Goal: Obtain resource: Download file/media

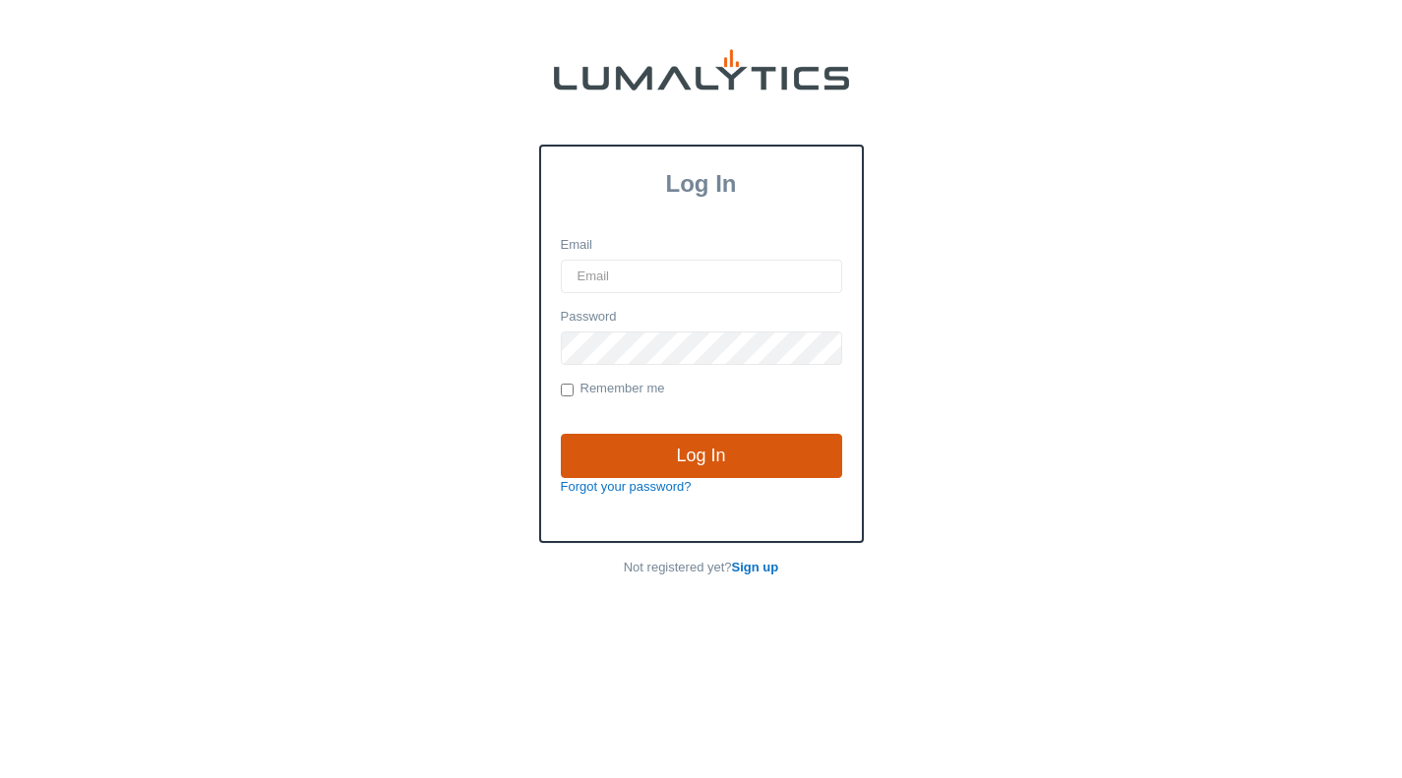
type input "dcarroll@valleytruckparts.com"
click at [744, 460] on input "Log In" at bounding box center [701, 456] width 281 height 45
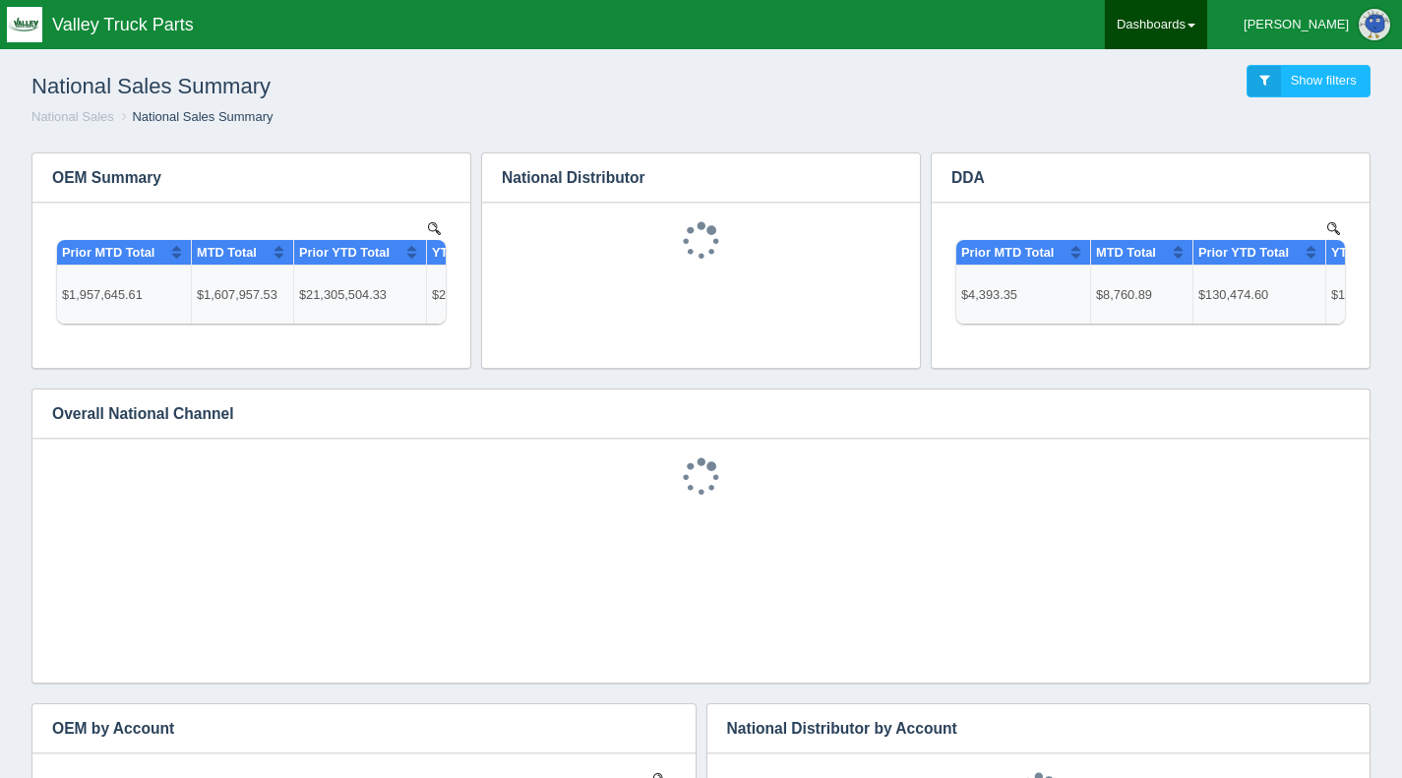
click at [1207, 34] on link "Dashboards" at bounding box center [1156, 24] width 102 height 49
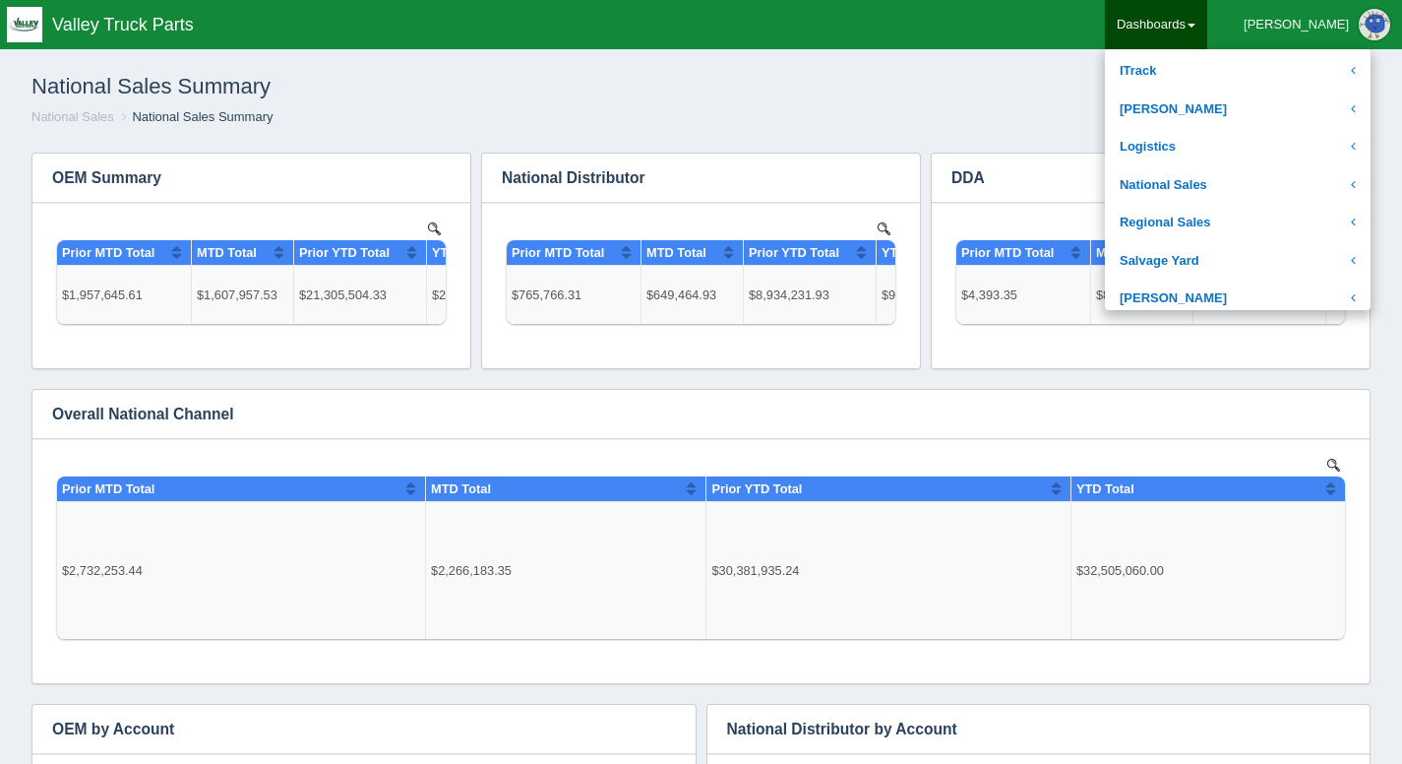
scroll to position [340, 0]
click at [1249, 187] on link "National Sales" at bounding box center [1238, 183] width 266 height 38
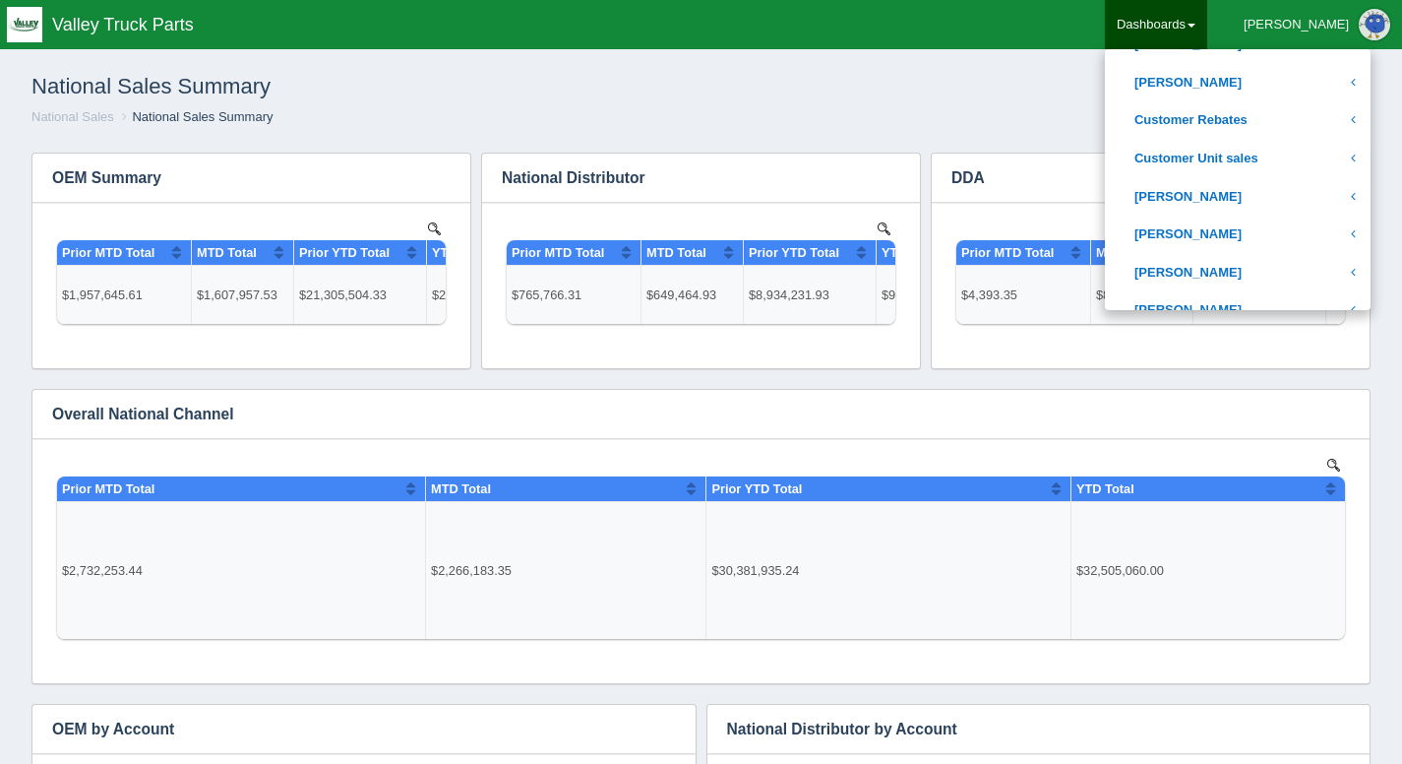
scroll to position [547, 0]
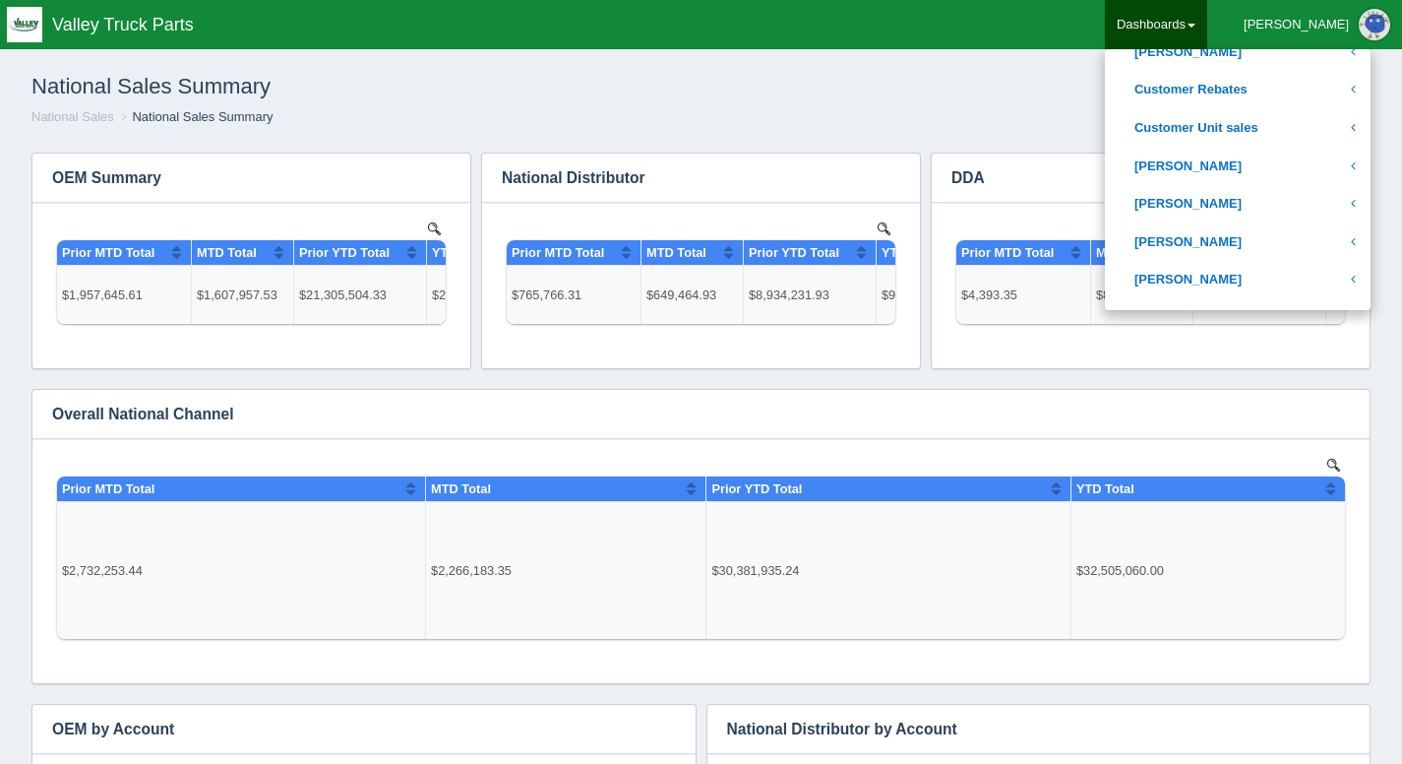
click at [1261, 204] on link "[PERSON_NAME]" at bounding box center [1238, 204] width 266 height 38
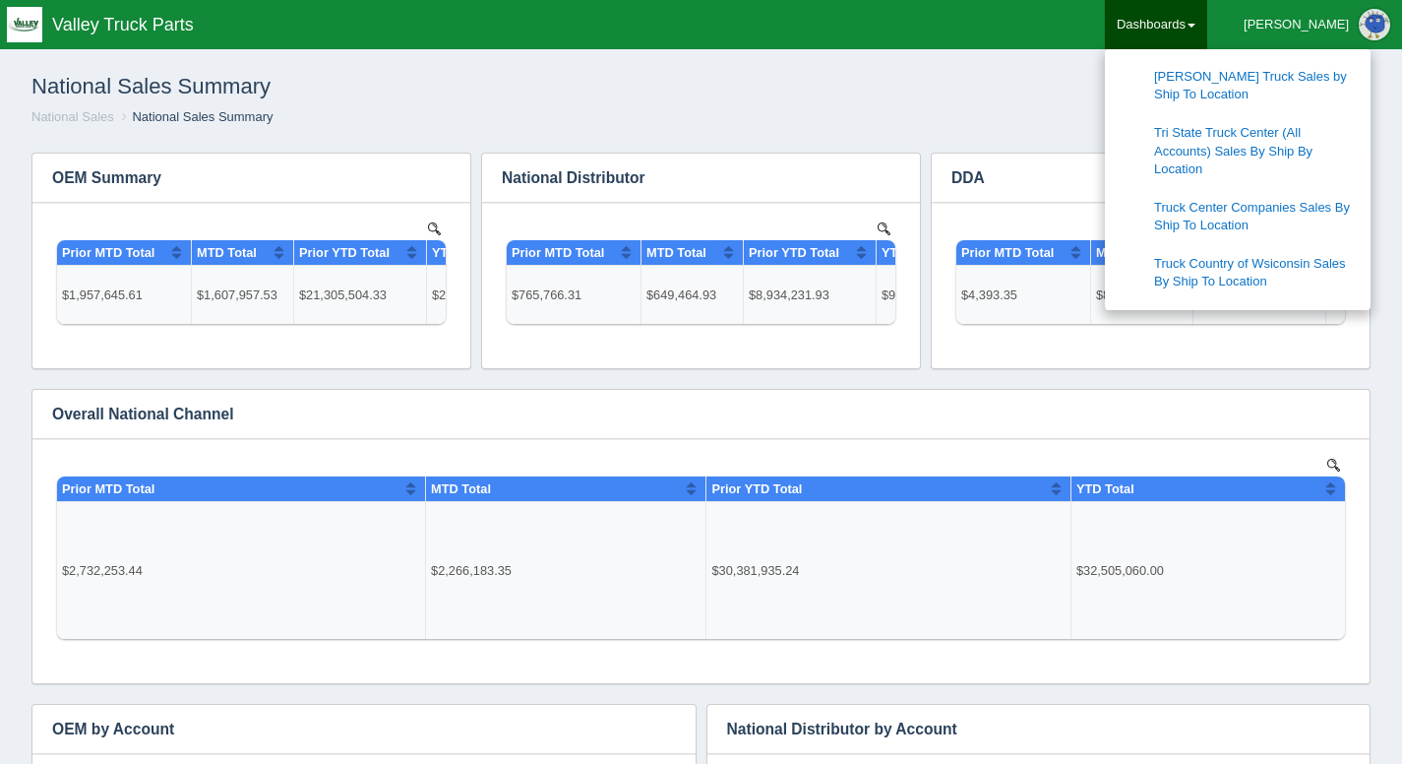
scroll to position [1980, 0]
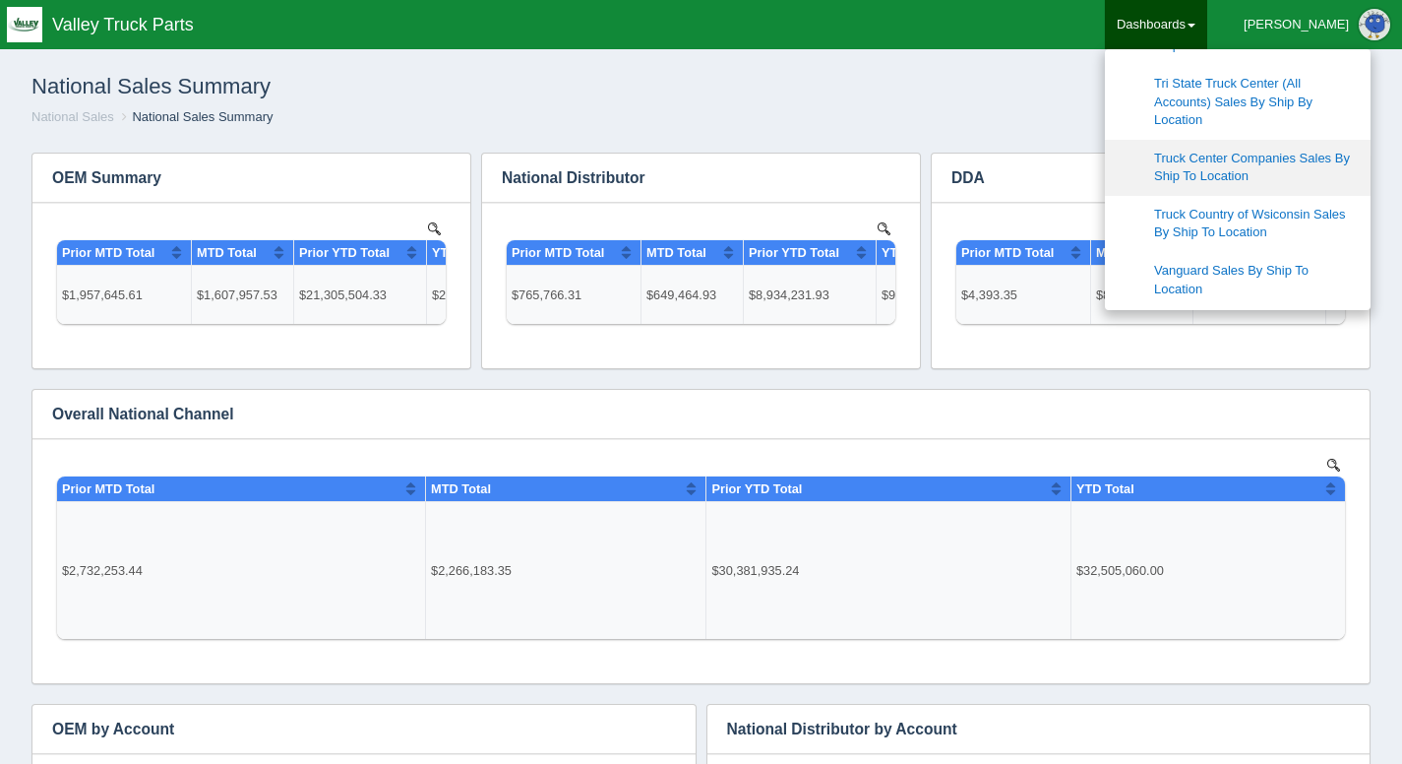
click at [1312, 140] on link "Truck Center Companies Sales By Ship To Location" at bounding box center [1238, 168] width 266 height 56
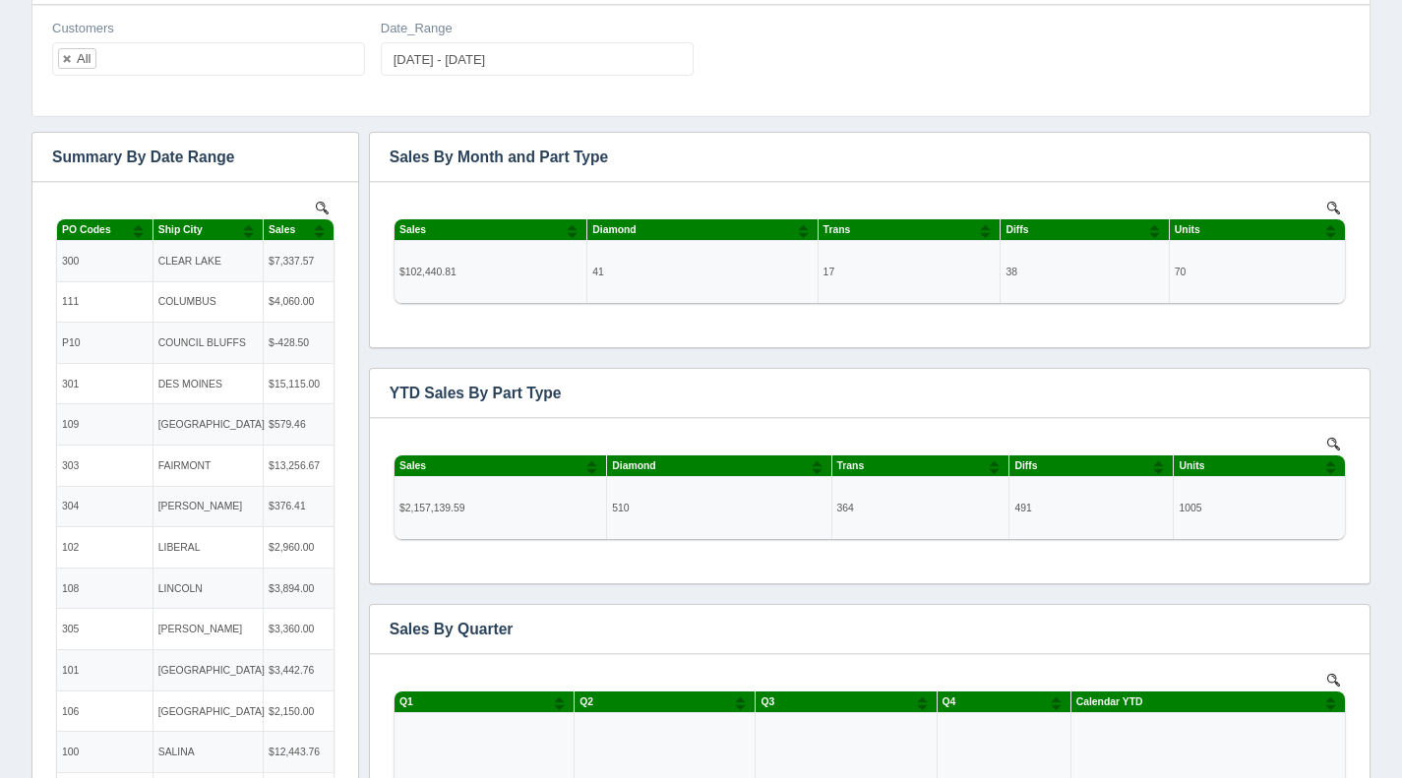
scroll to position [200, 0]
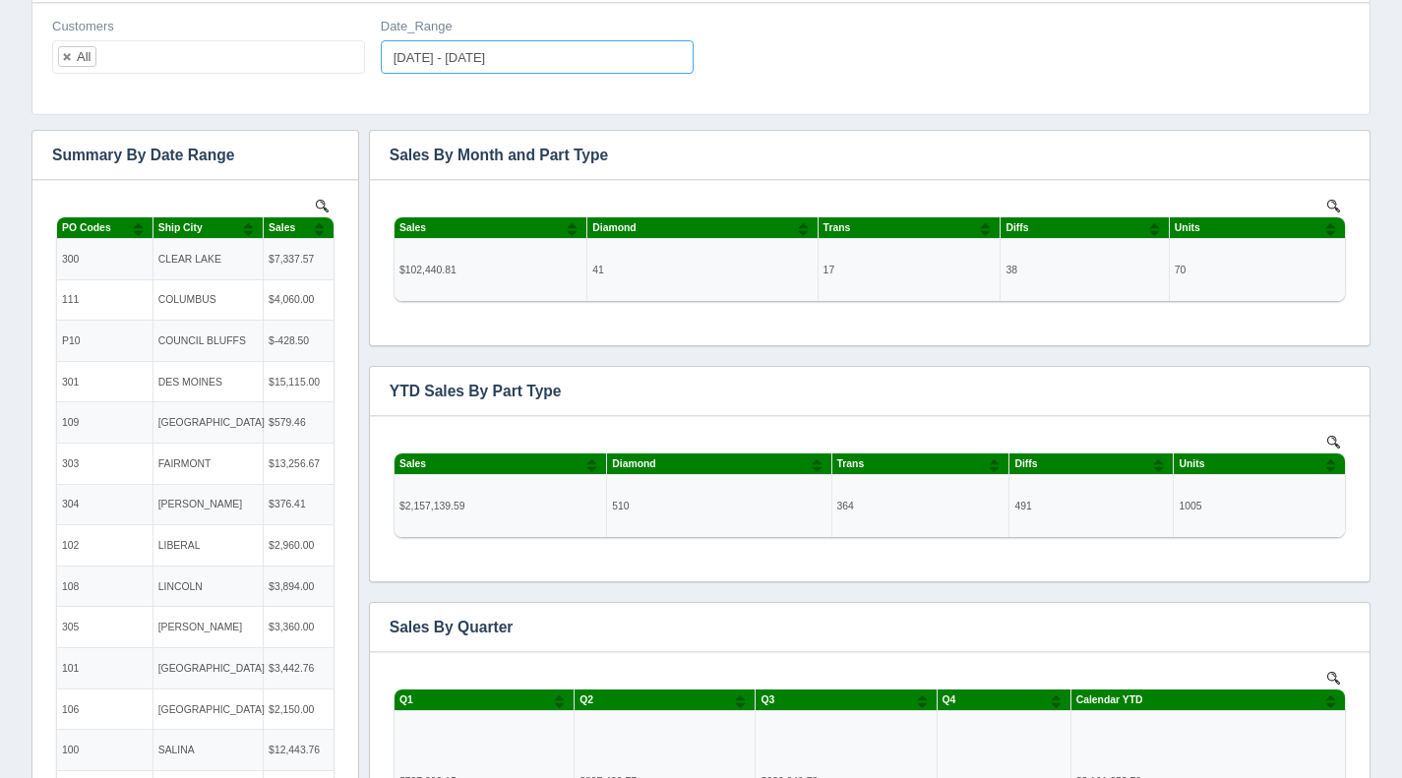
type input "[DATE]"
click at [461, 53] on input "[DATE] - [DATE]" at bounding box center [537, 56] width 313 height 33
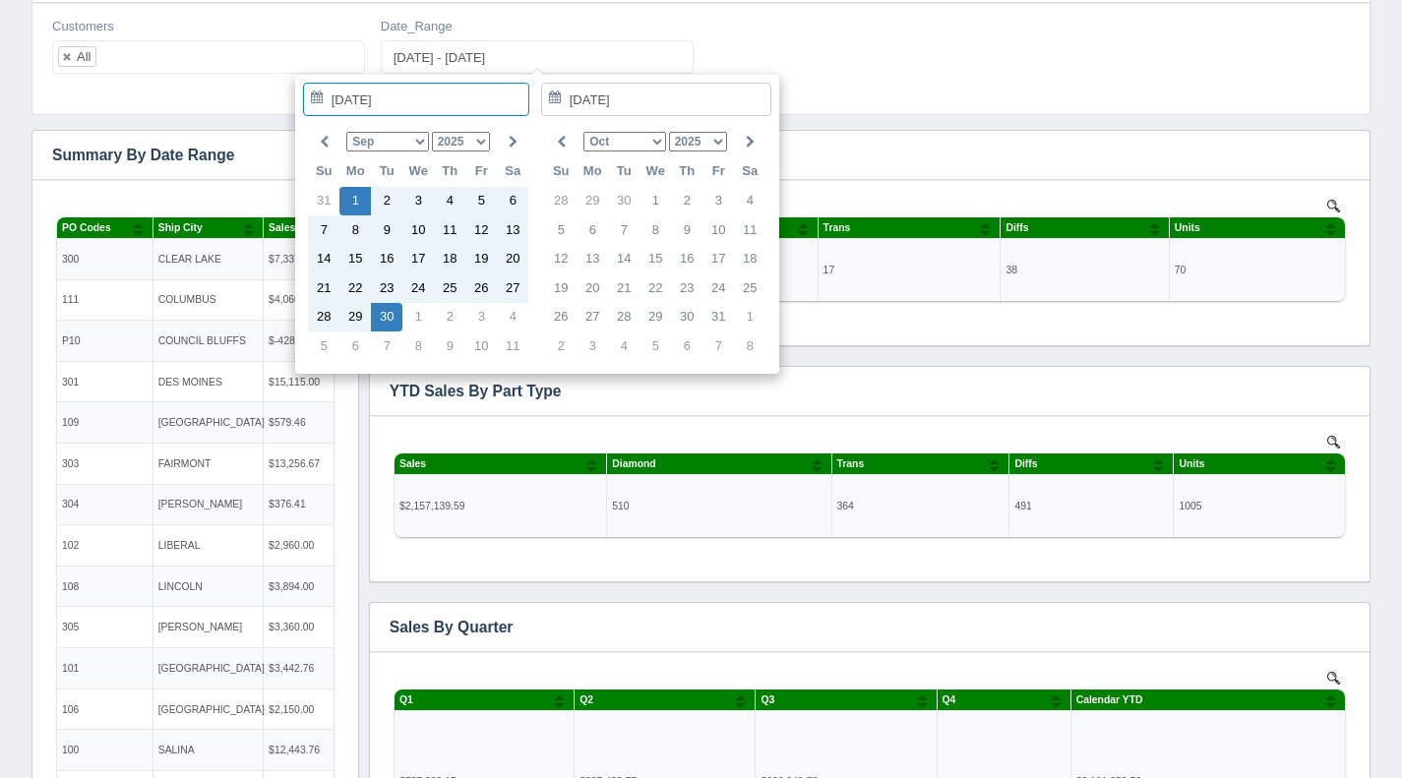
click at [423, 136] on select "Jan Feb Mar Apr May Jun [DATE] Aug Sep Oct Nov Dec" at bounding box center [387, 142] width 82 height 20
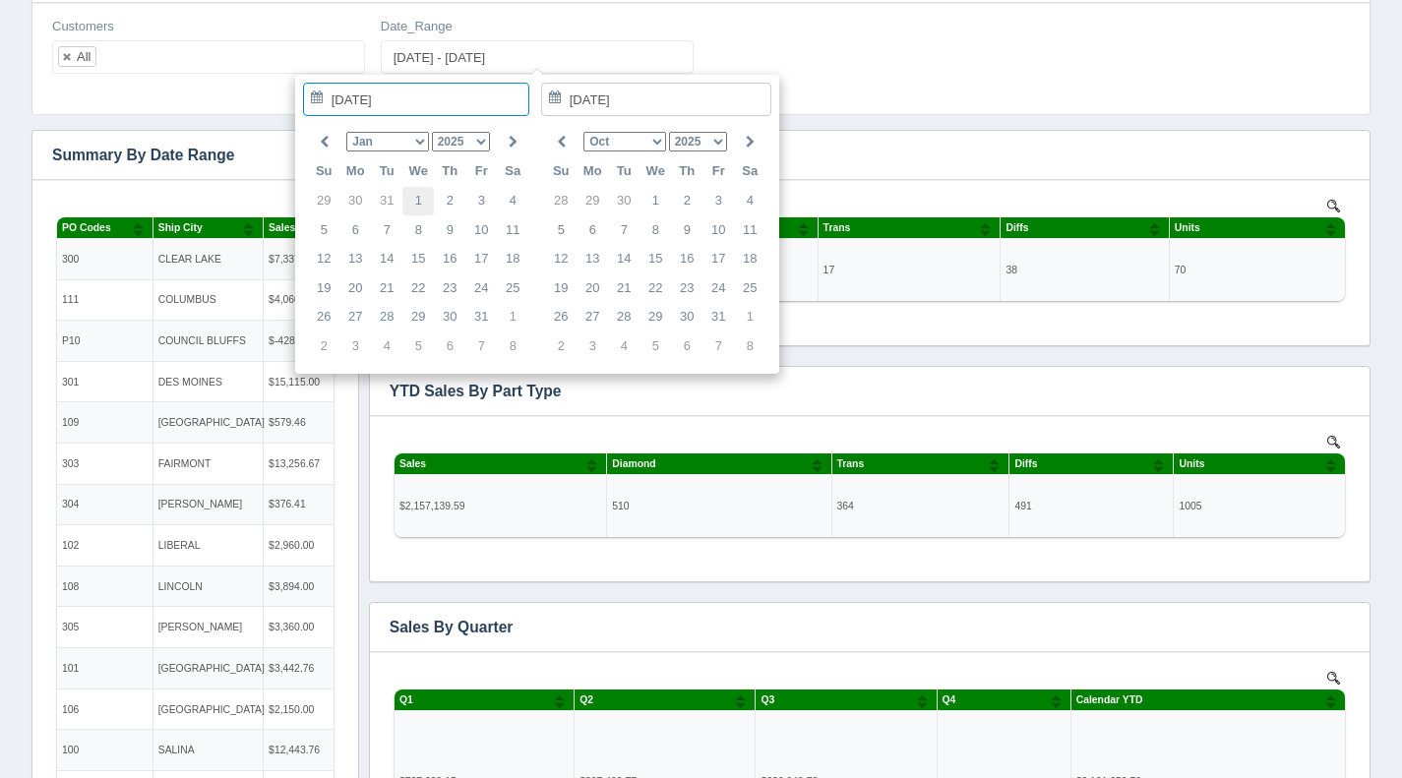
type input "[DATE]"
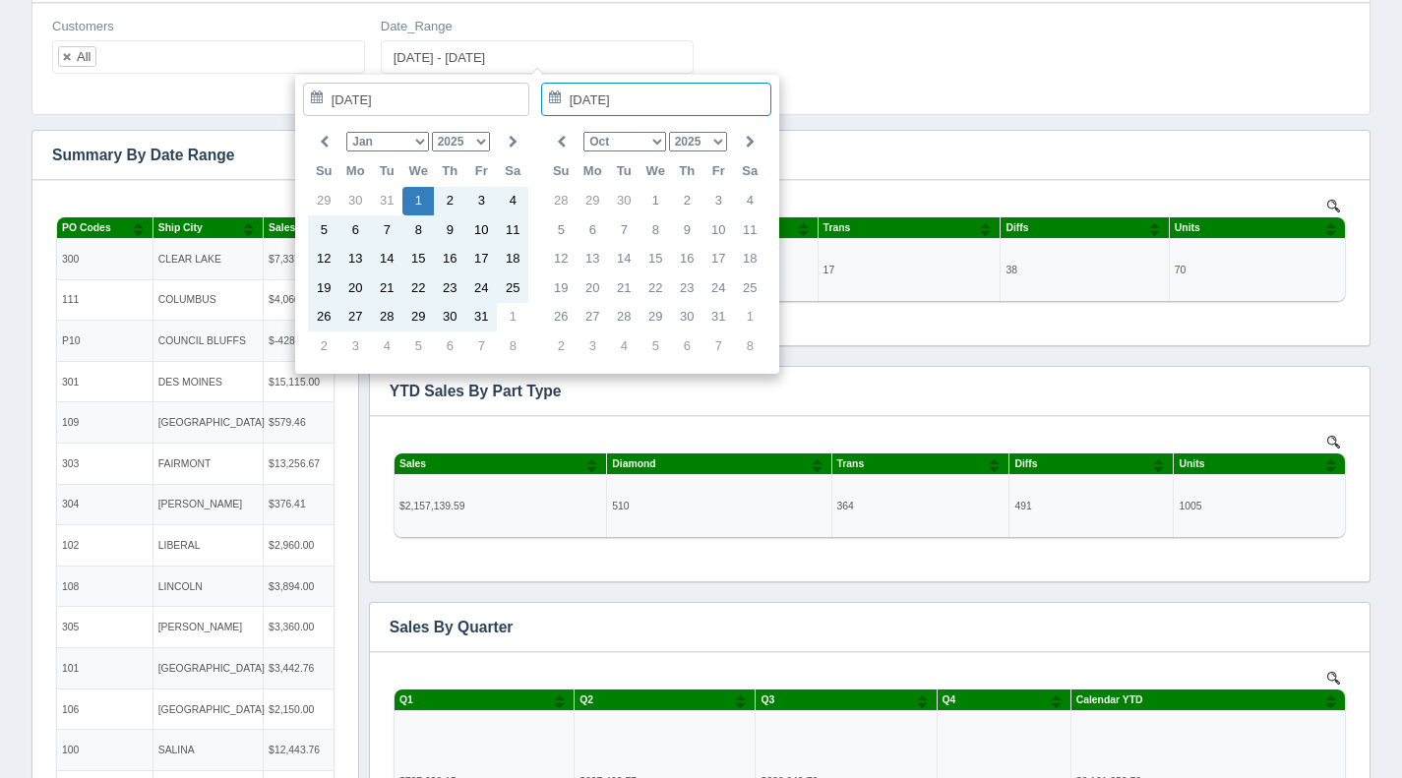
click at [659, 142] on select "Jan Feb Mar Apr May Jun Jul Aug Sep Oct Nov Dec" at bounding box center [624, 142] width 82 height 20
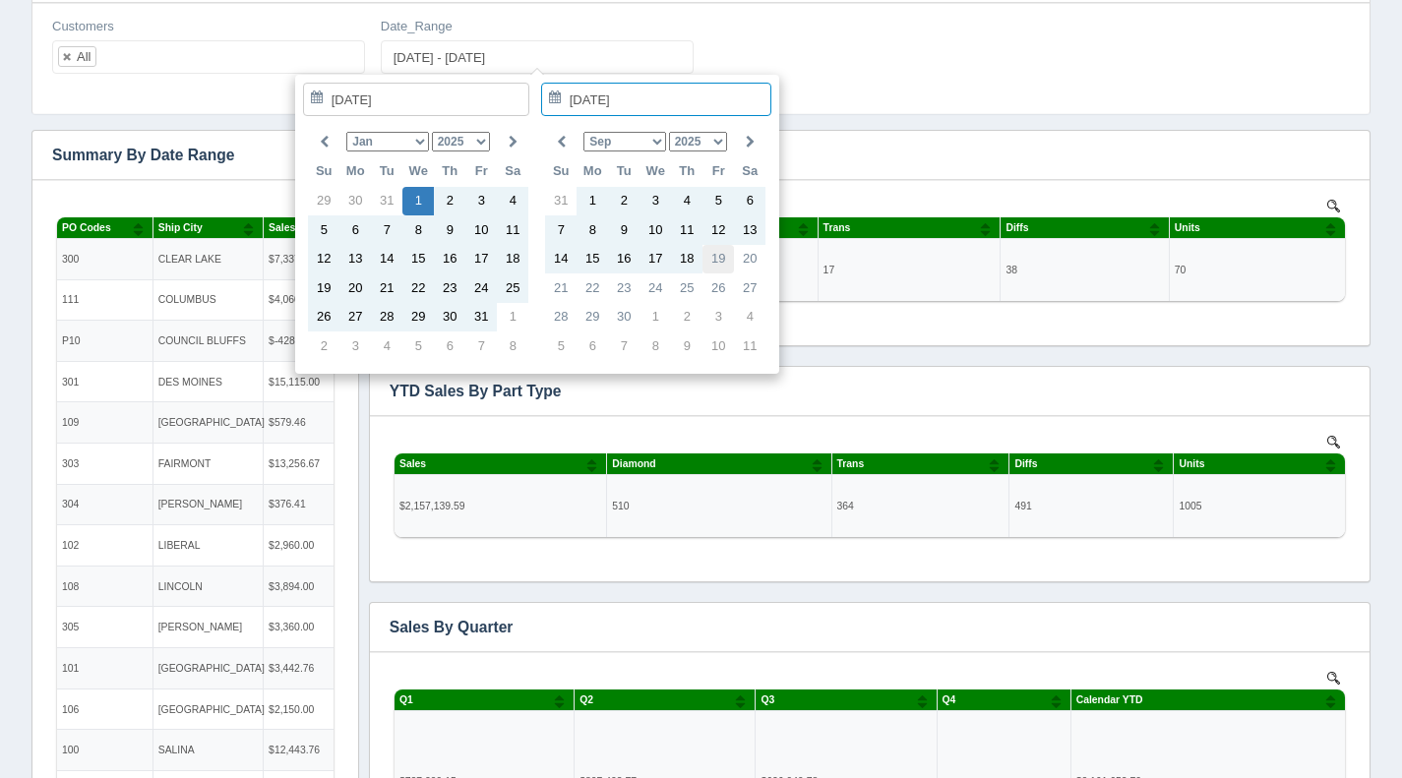
type input "2025-09-19"
type input "2025-01-01 - 2025-09-19"
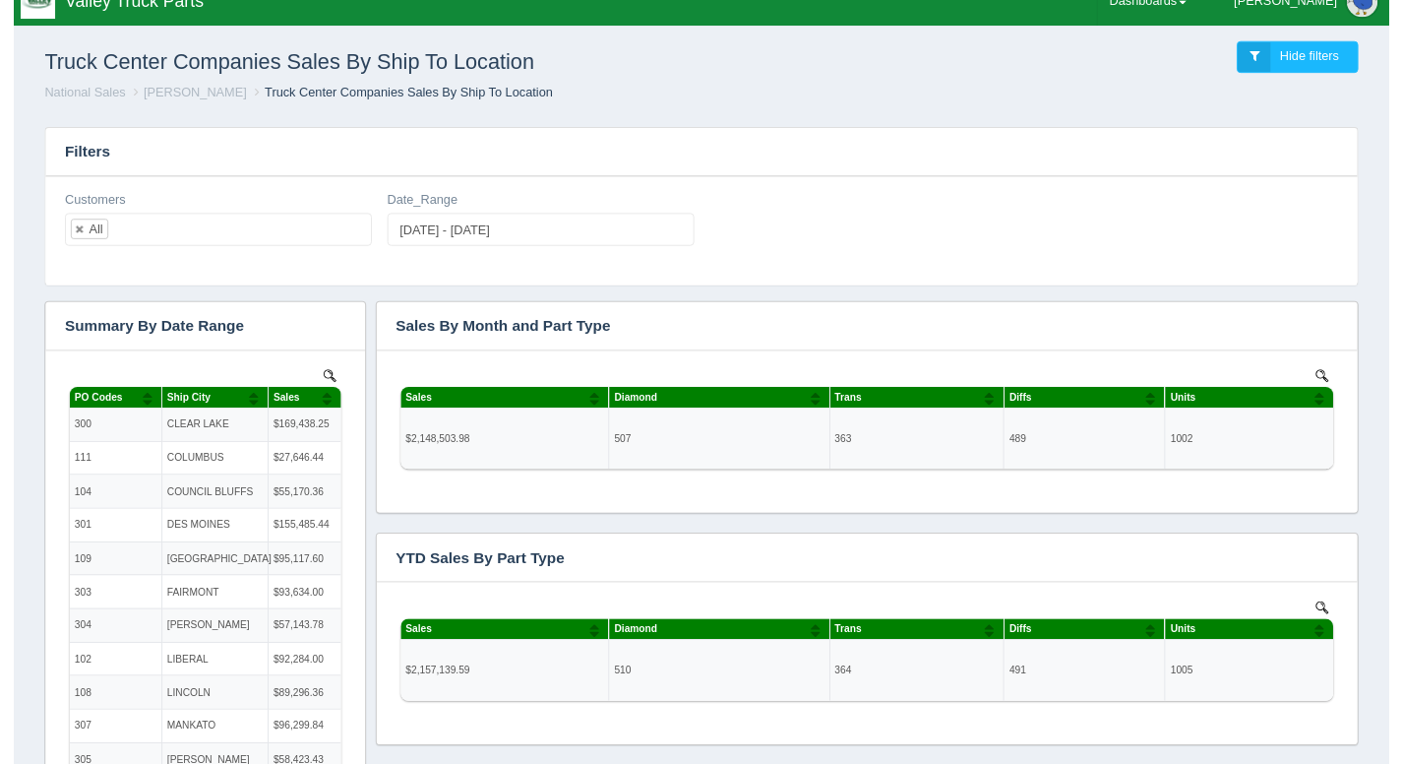
scroll to position [17, 0]
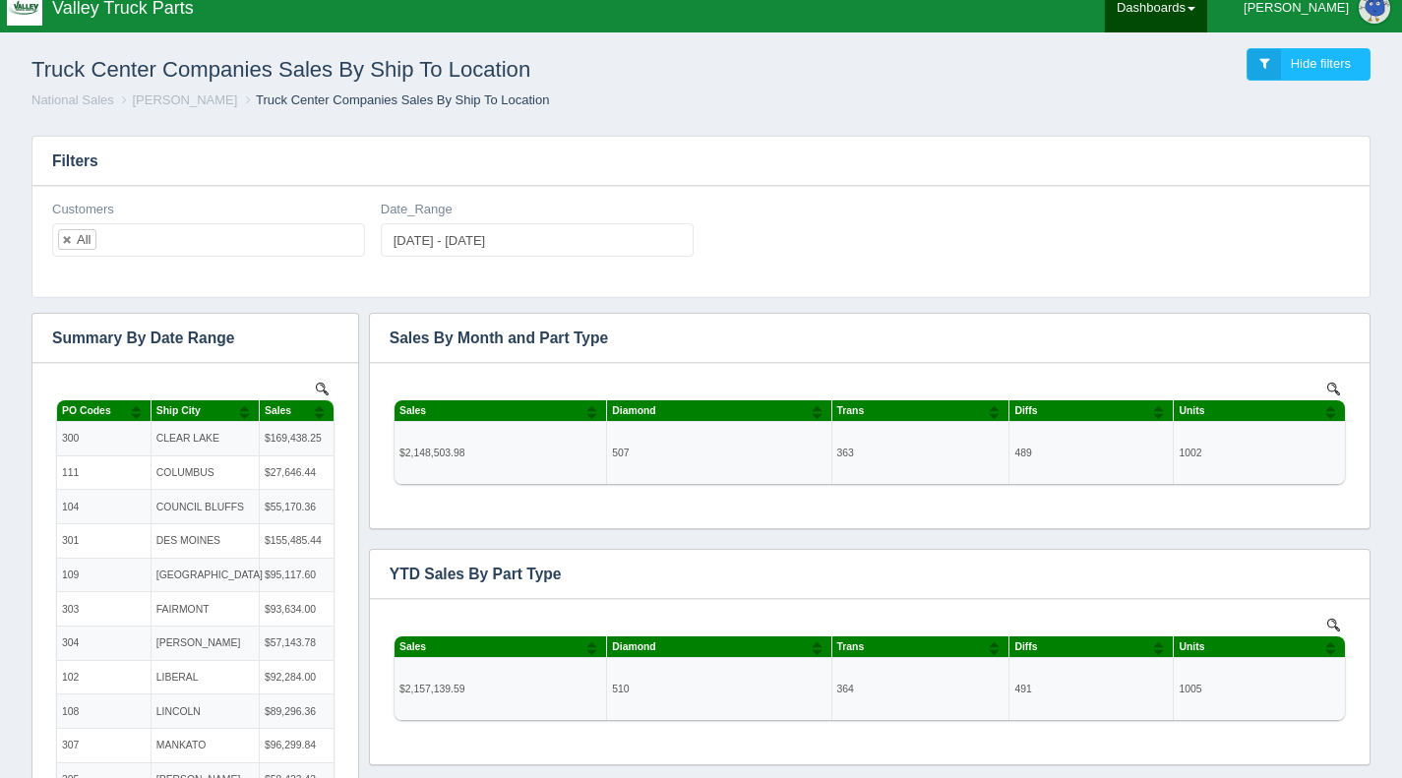
click at [1207, 4] on link "Dashboards" at bounding box center [1156, 7] width 102 height 49
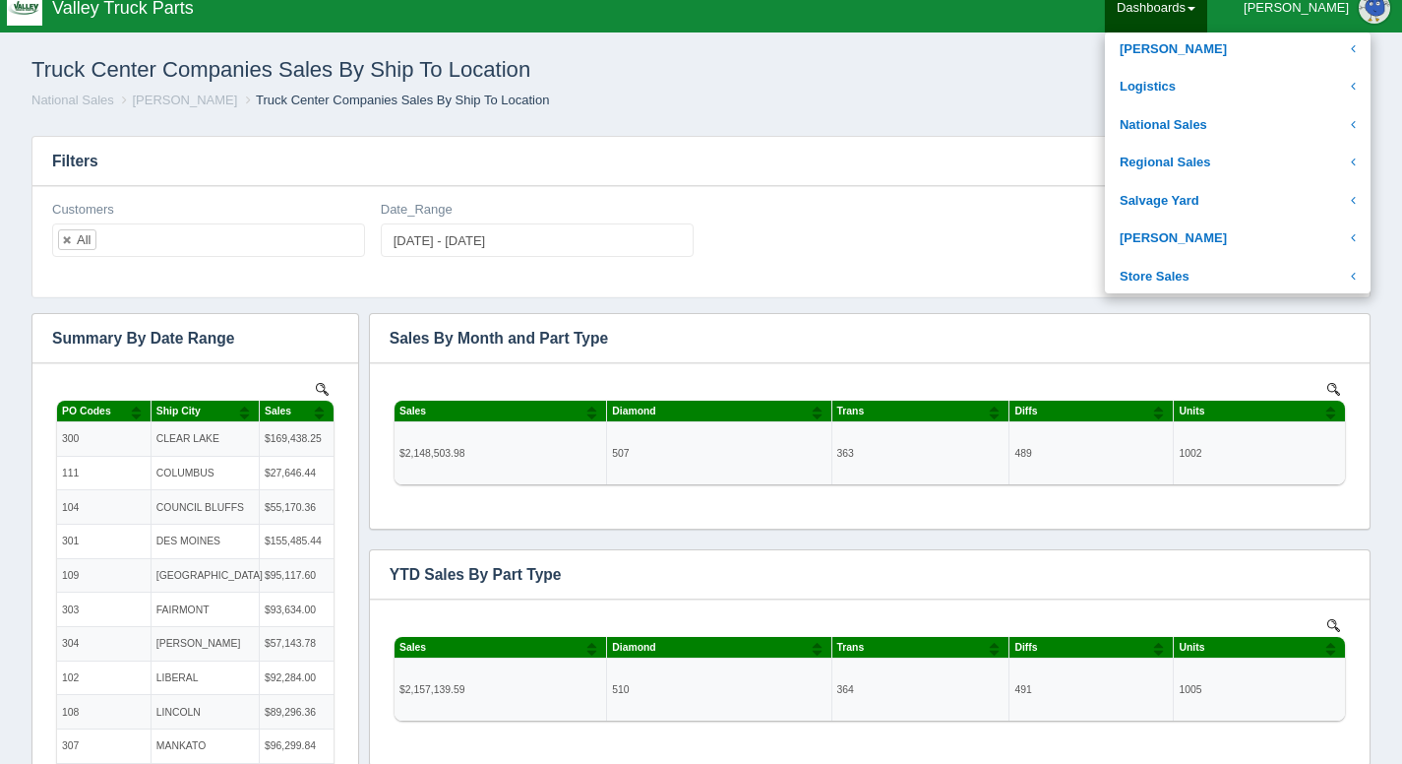
scroll to position [385, 0]
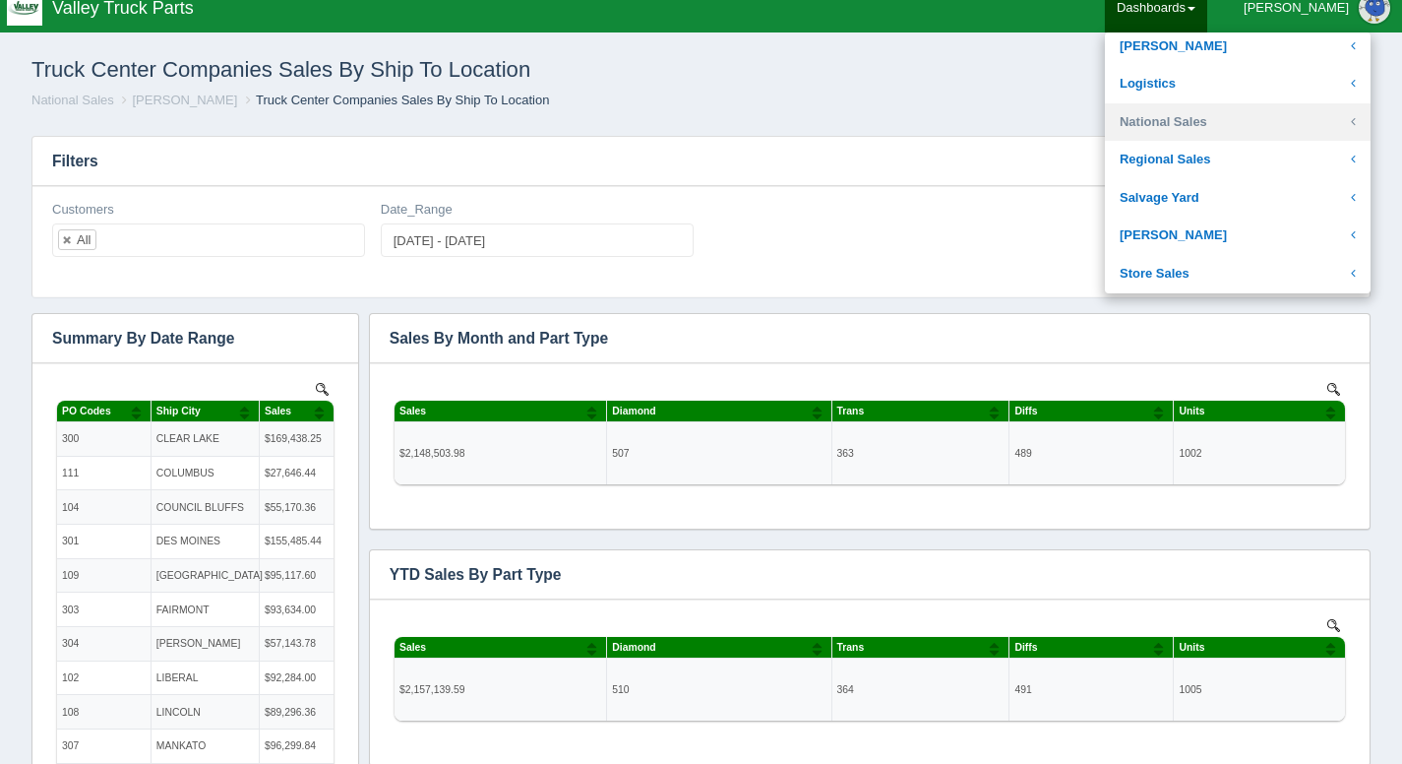
click at [1228, 132] on link "National Sales" at bounding box center [1238, 122] width 266 height 38
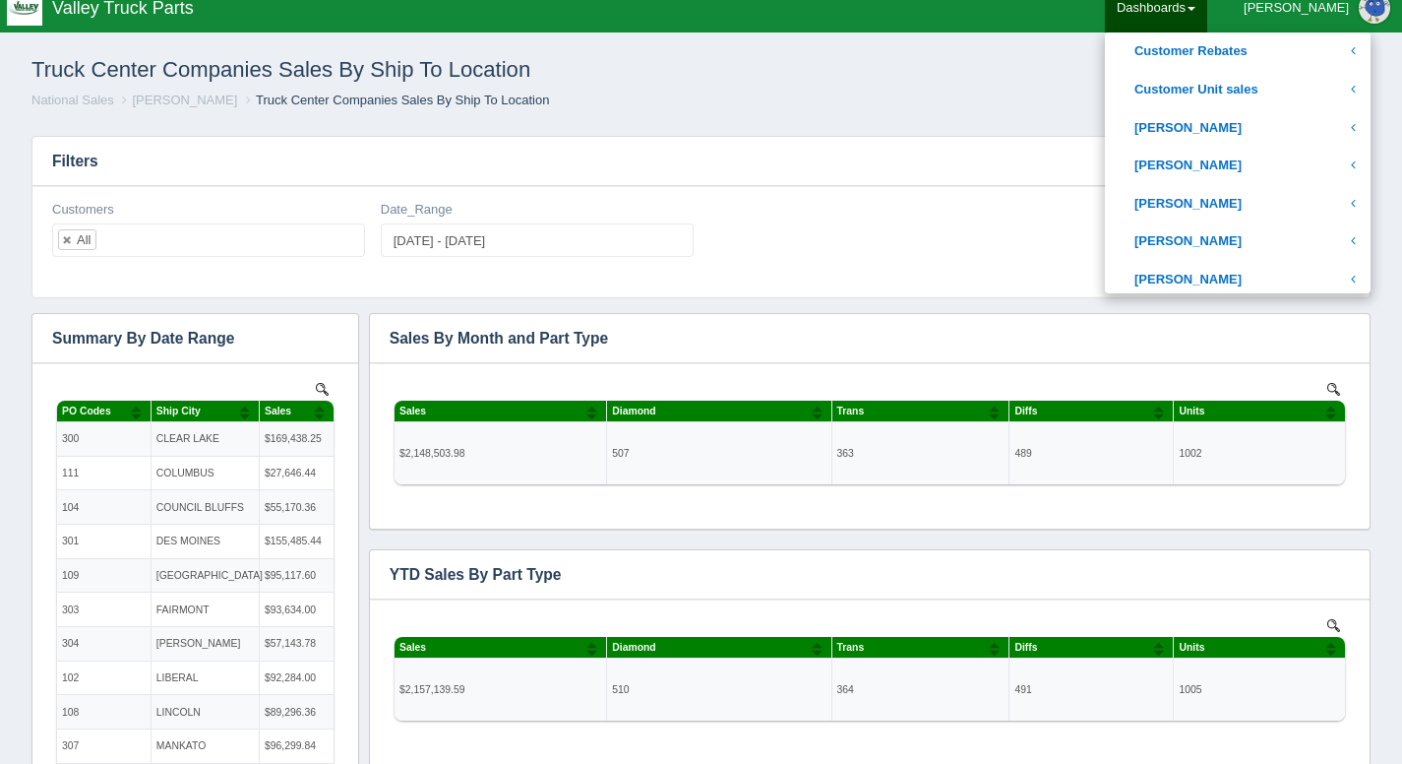
scroll to position [571, 0]
click at [1262, 164] on link "[PERSON_NAME]" at bounding box center [1238, 164] width 266 height 38
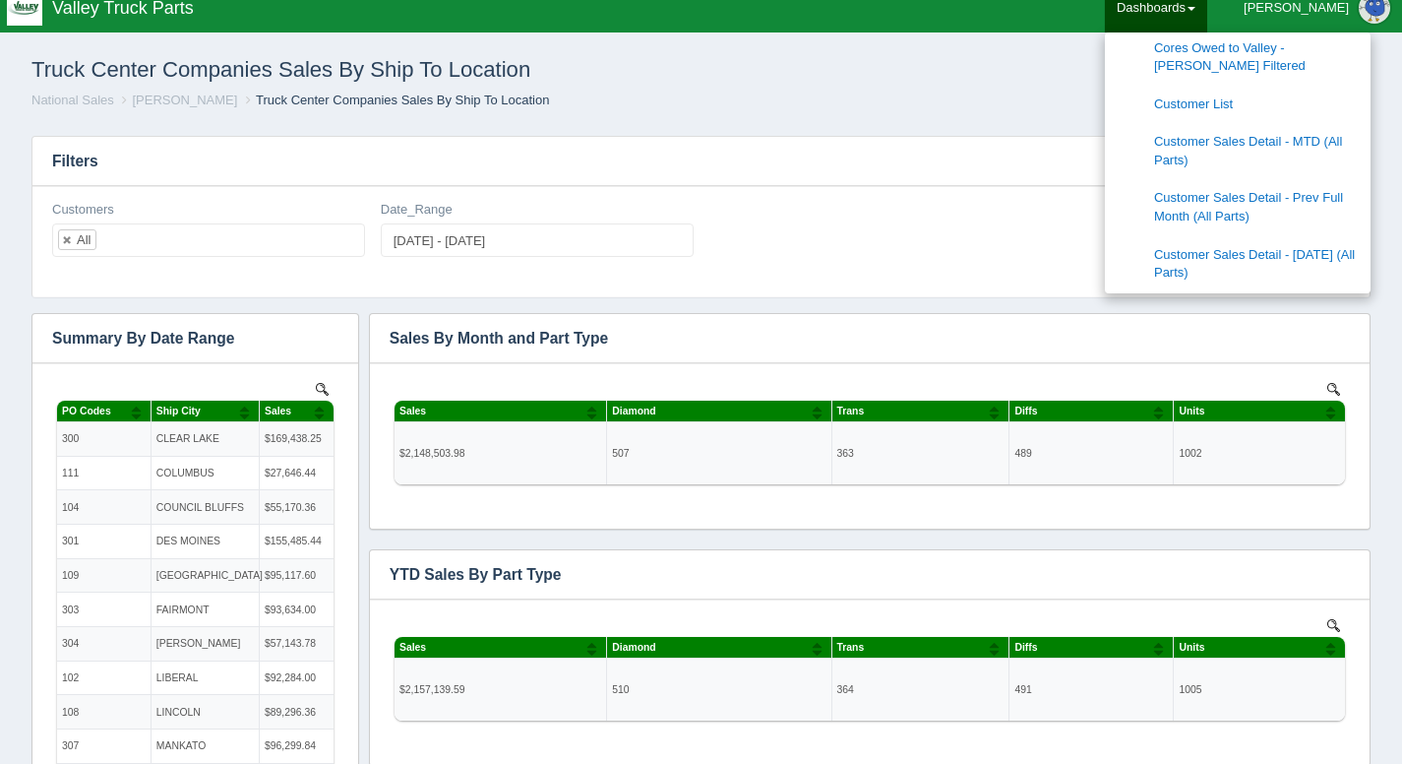
scroll to position [934, 0]
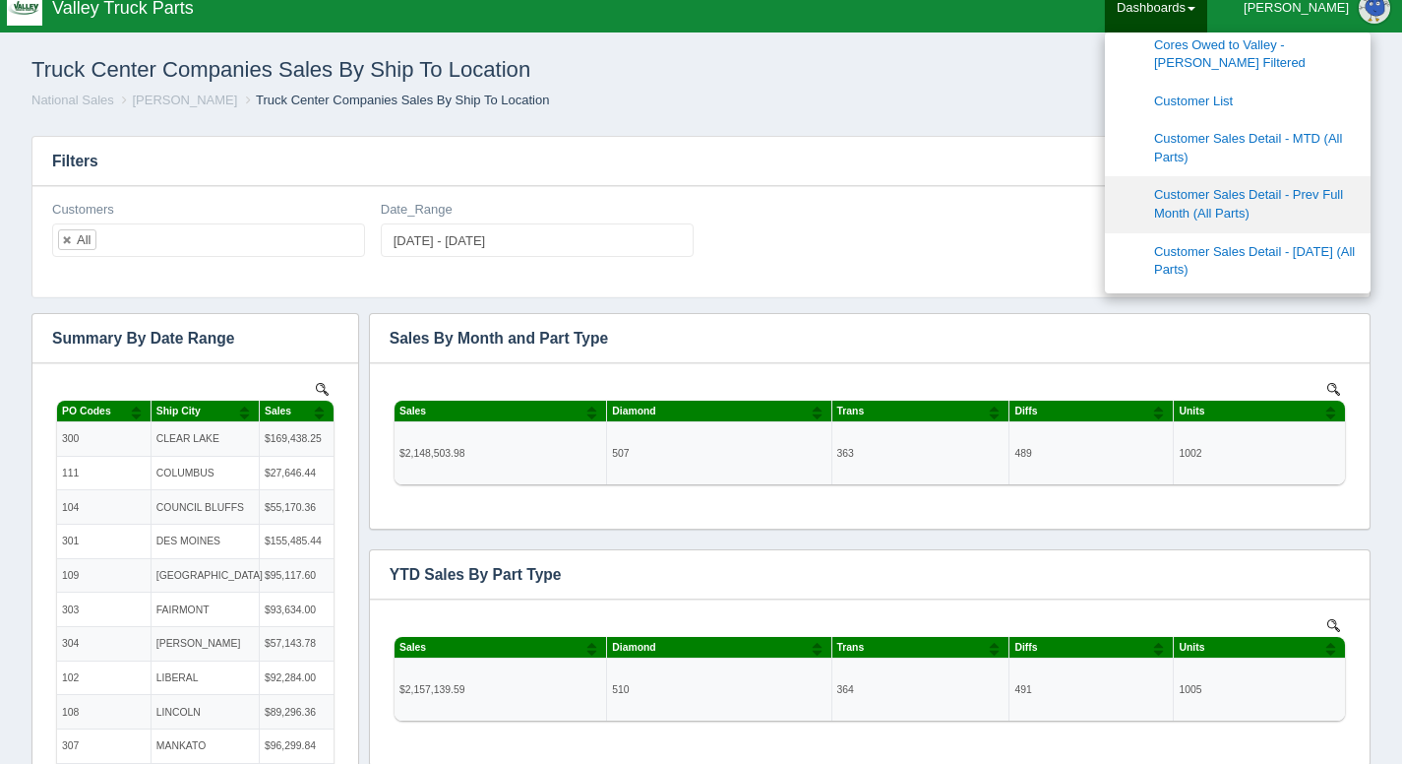
click at [1321, 186] on link "Customer Sales Detail - Prev Full Month (All Parts)" at bounding box center [1238, 204] width 266 height 56
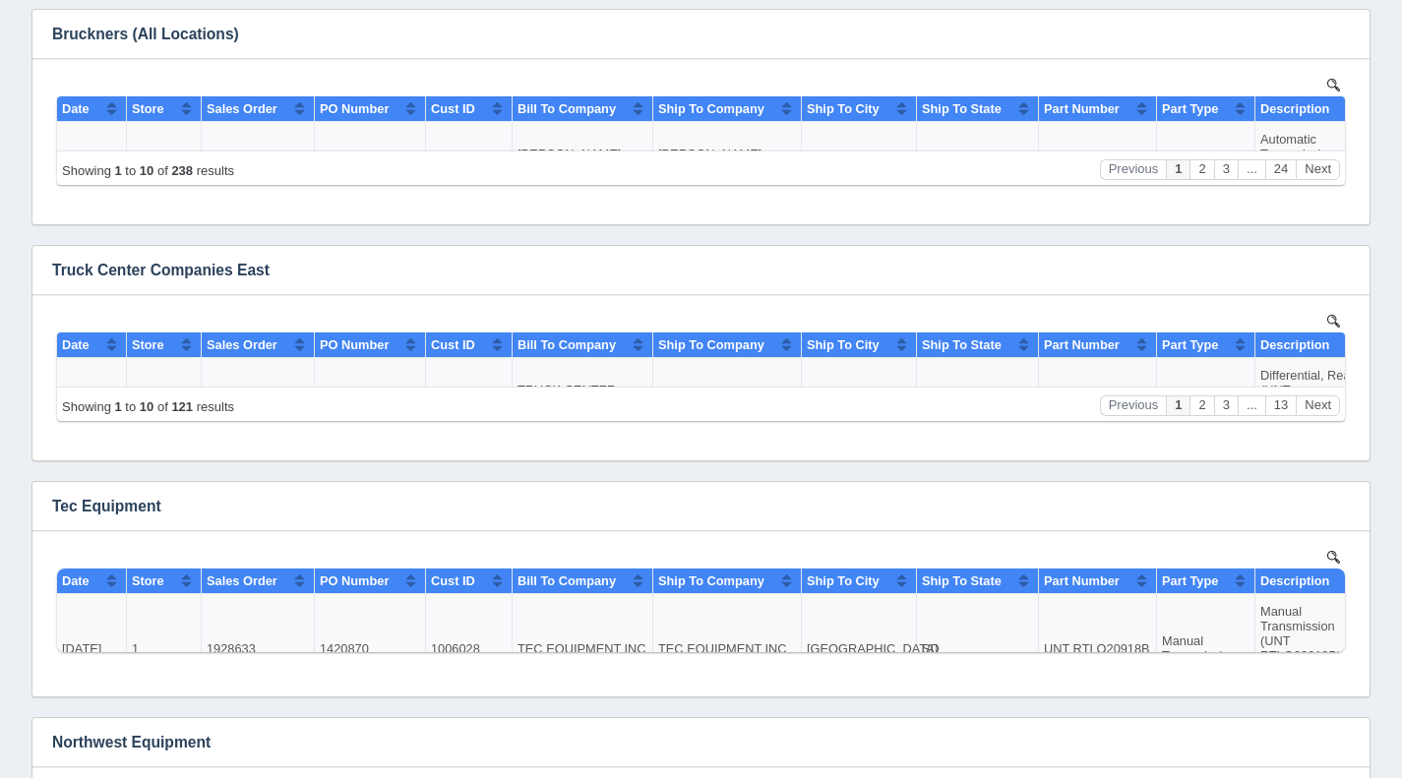
scroll to position [407, 0]
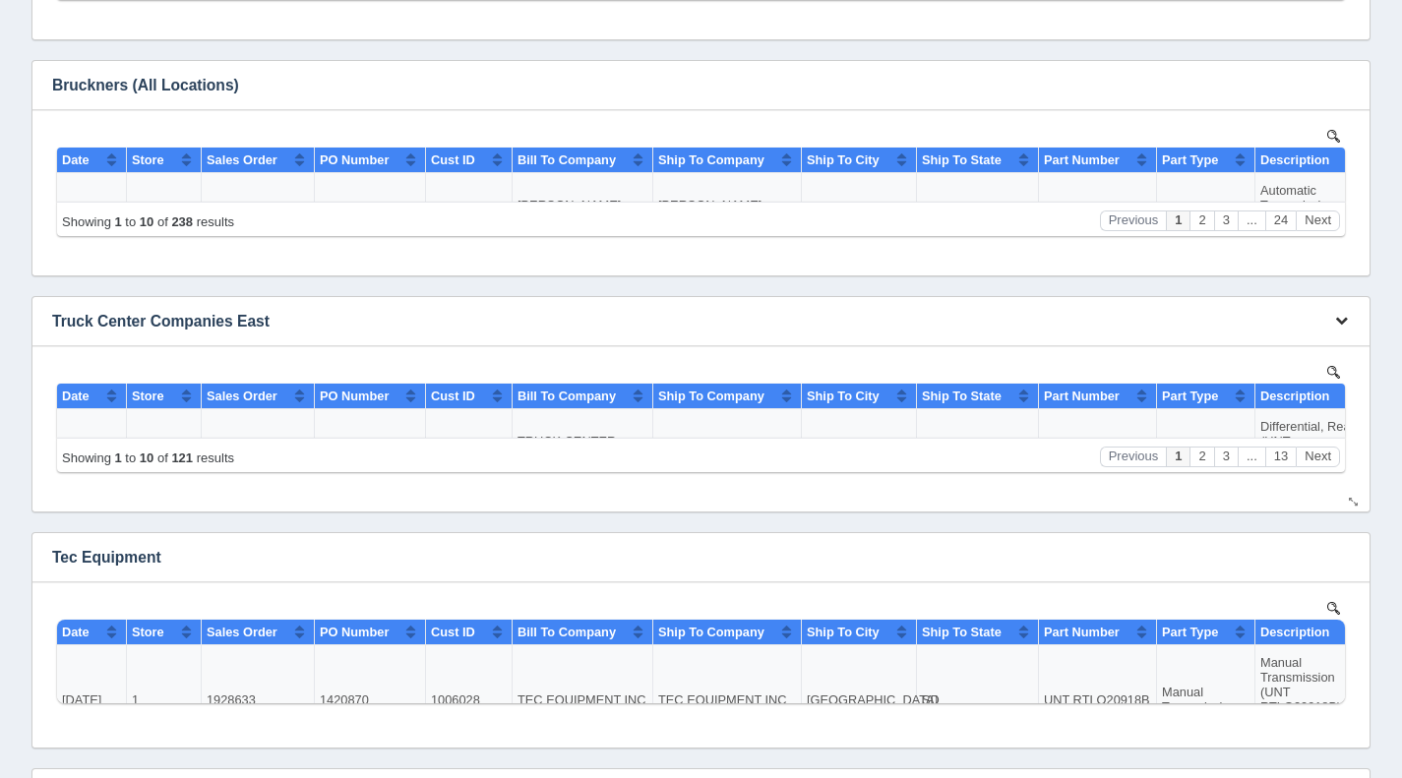
click at [1342, 320] on icon "button" at bounding box center [1341, 320] width 13 height 13
click at [1271, 347] on link "Download CSV" at bounding box center [1275, 351] width 157 height 29
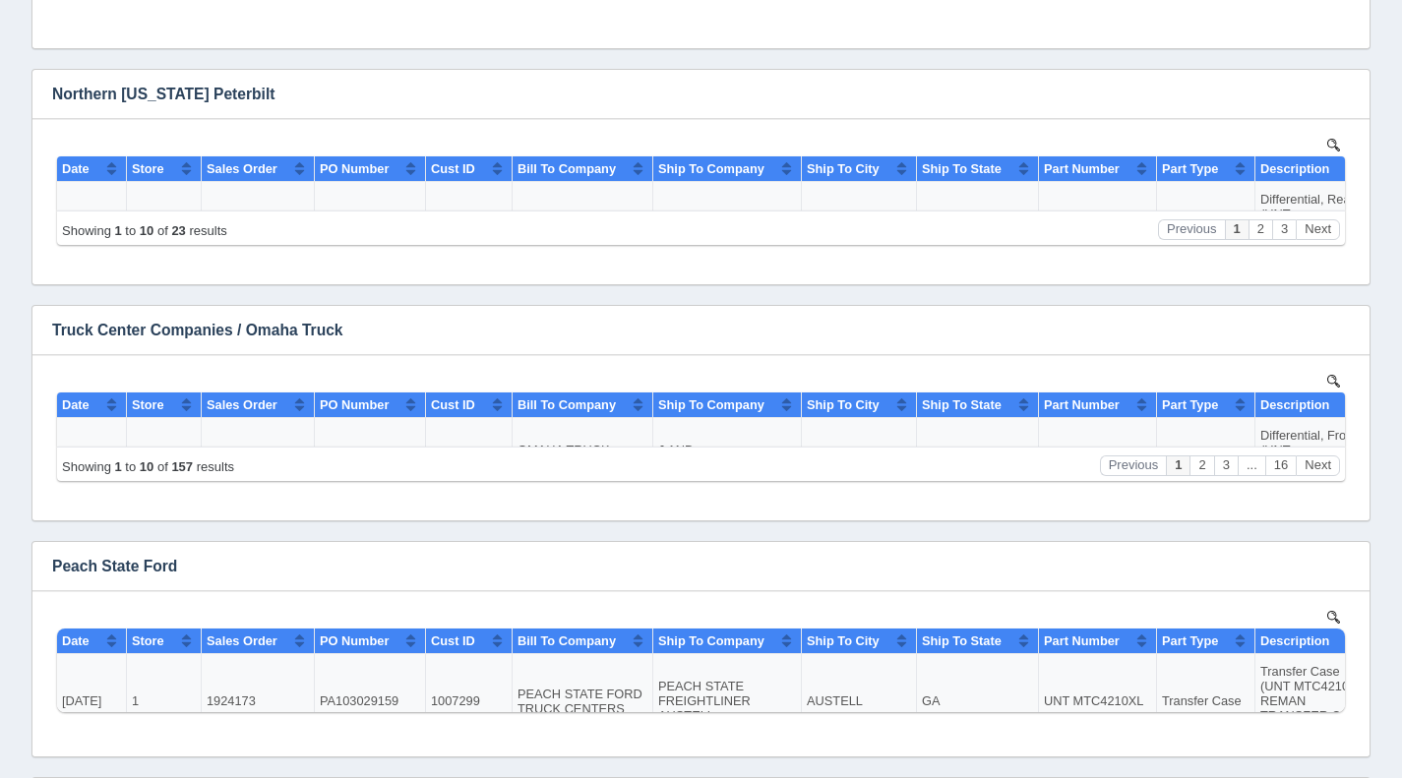
scroll to position [4859, 0]
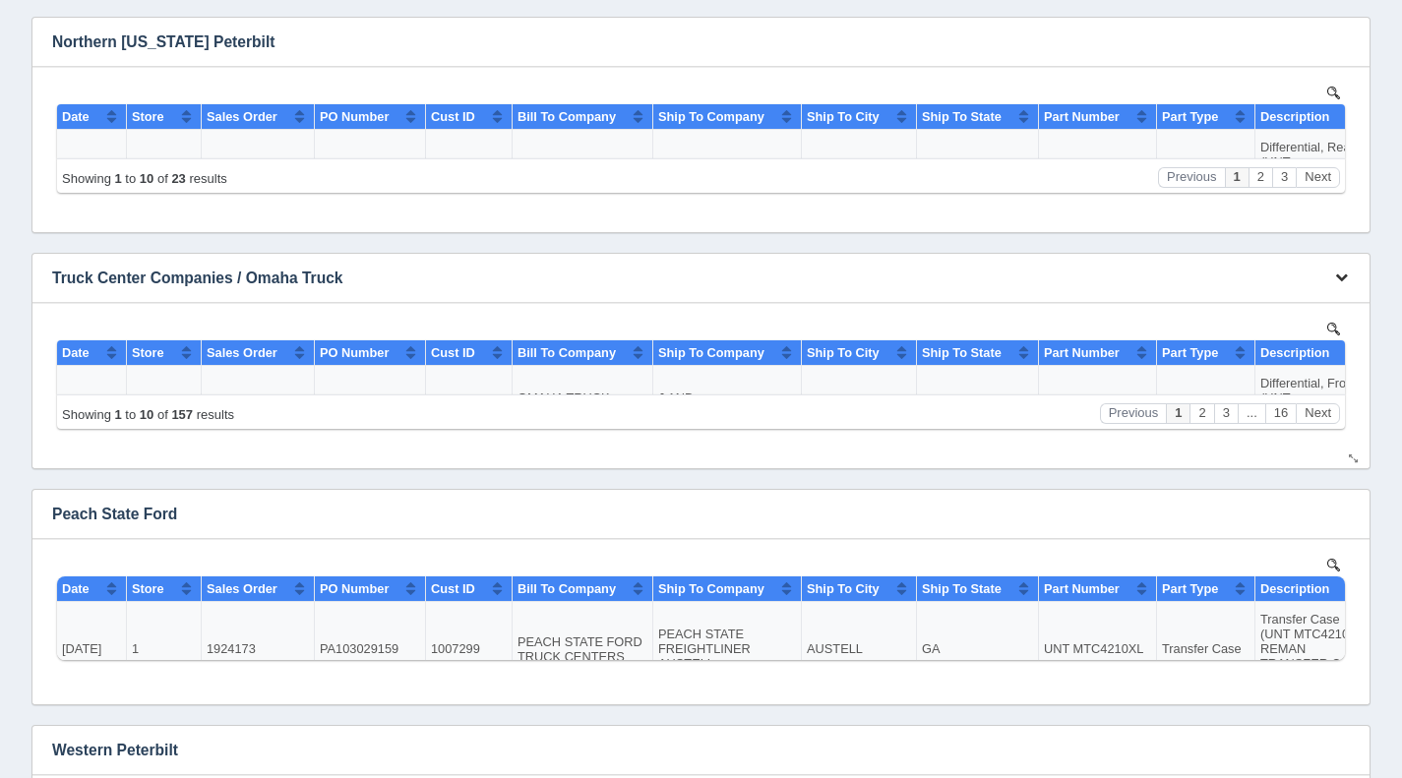
click at [1345, 280] on icon "button" at bounding box center [1341, 277] width 13 height 13
click at [1284, 304] on link "Download CSV" at bounding box center [1275, 307] width 157 height 29
click at [1343, 277] on icon "button" at bounding box center [1341, 277] width 13 height 13
click at [1300, 302] on link "Download CSV" at bounding box center [1275, 307] width 157 height 29
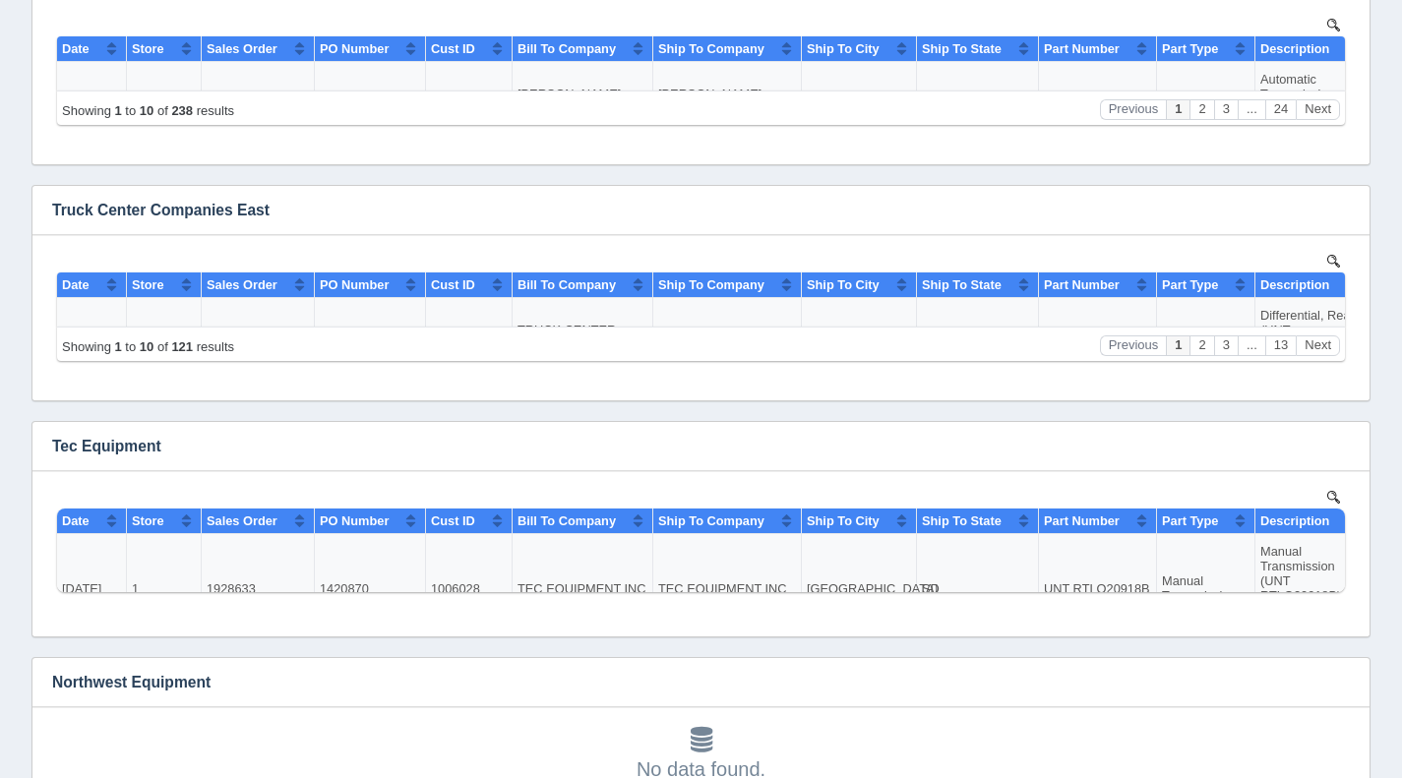
scroll to position [496, 0]
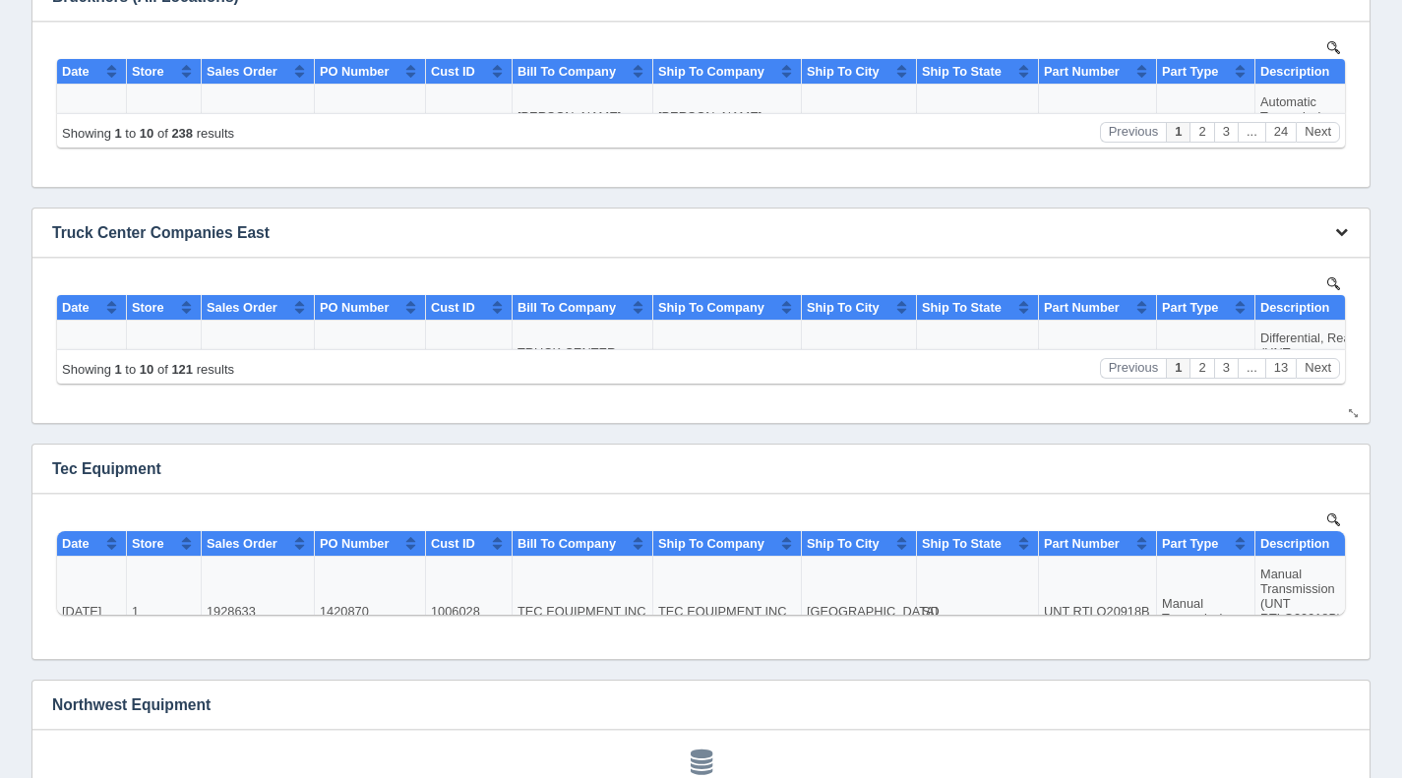
click at [1344, 225] on icon "button" at bounding box center [1341, 231] width 13 height 13
click at [1290, 252] on link "Download CSV" at bounding box center [1275, 262] width 157 height 29
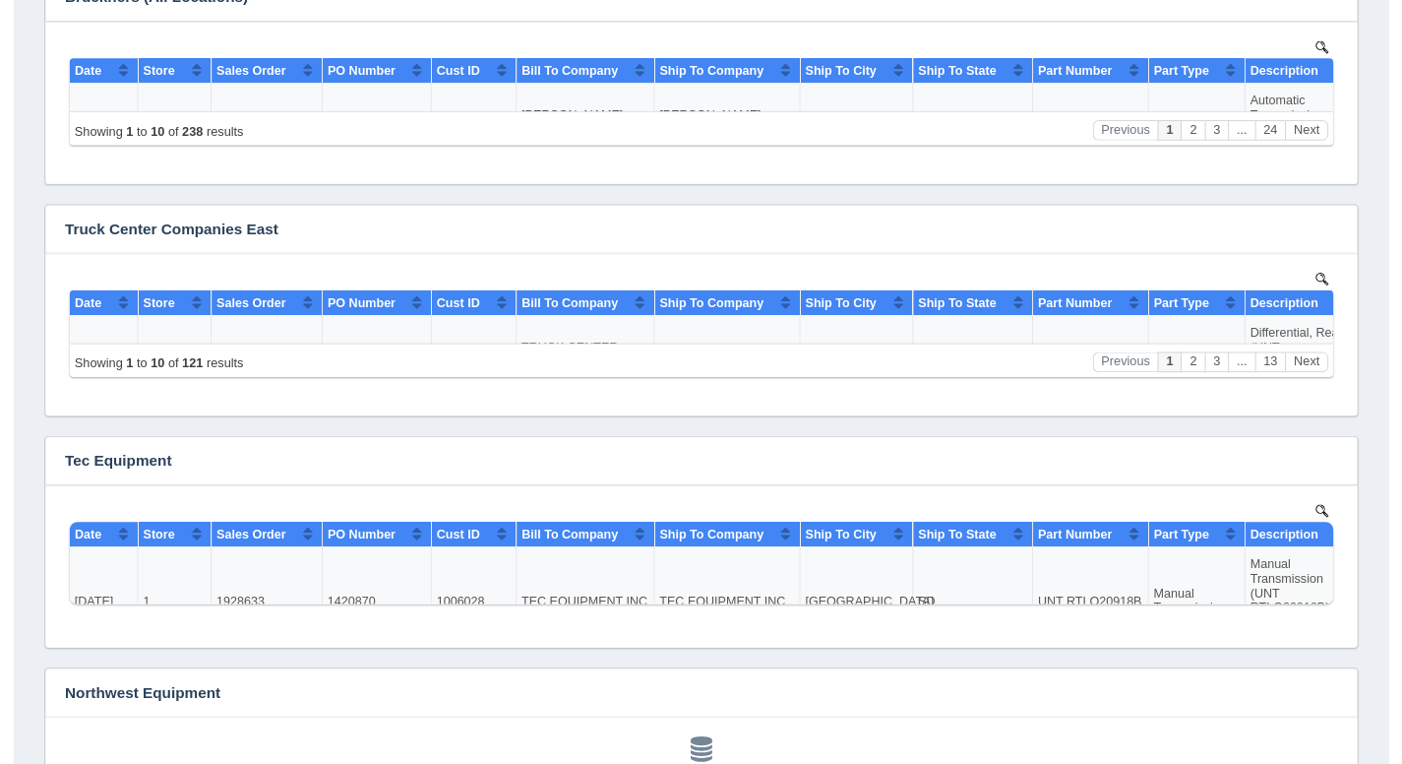
scroll to position [0, 0]
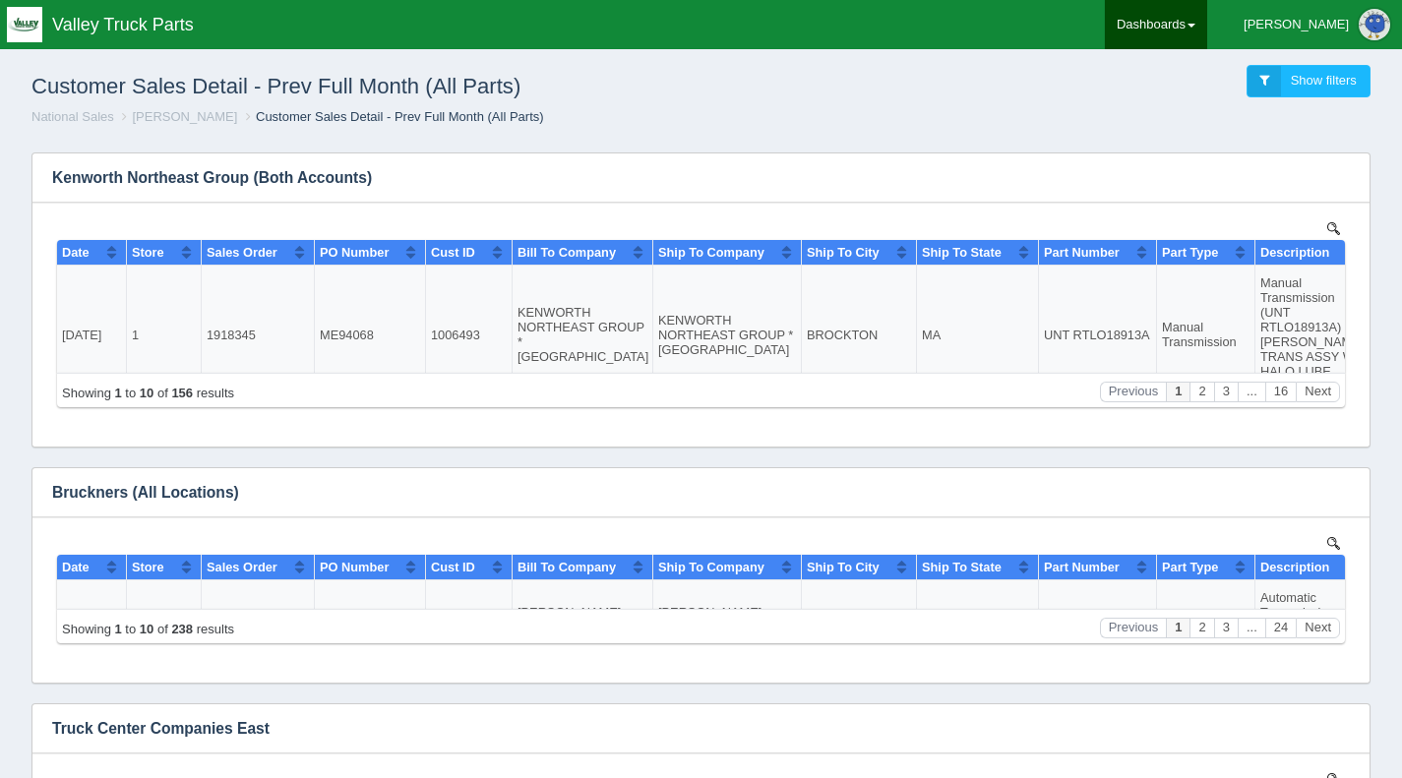
click at [1207, 29] on link "Dashboards" at bounding box center [1156, 24] width 102 height 49
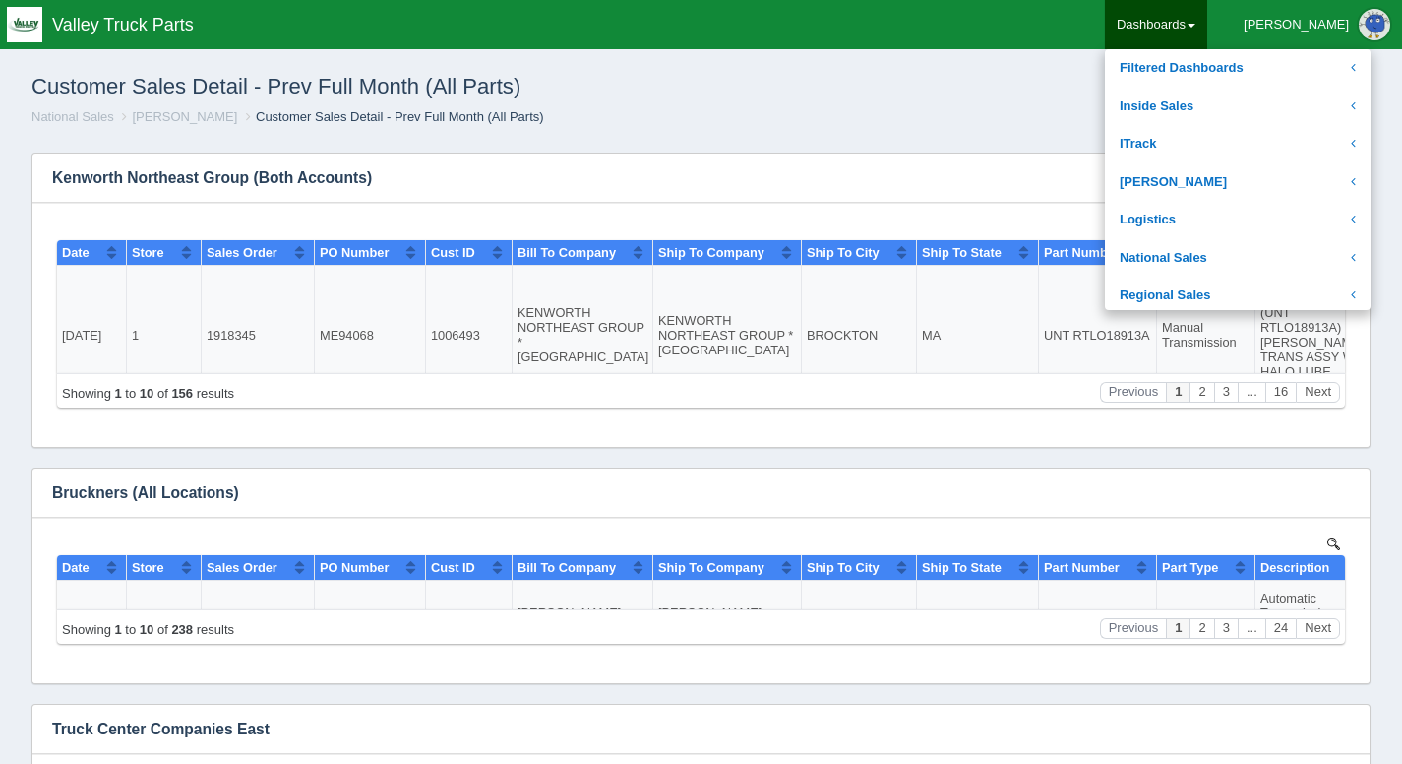
scroll to position [270, 0]
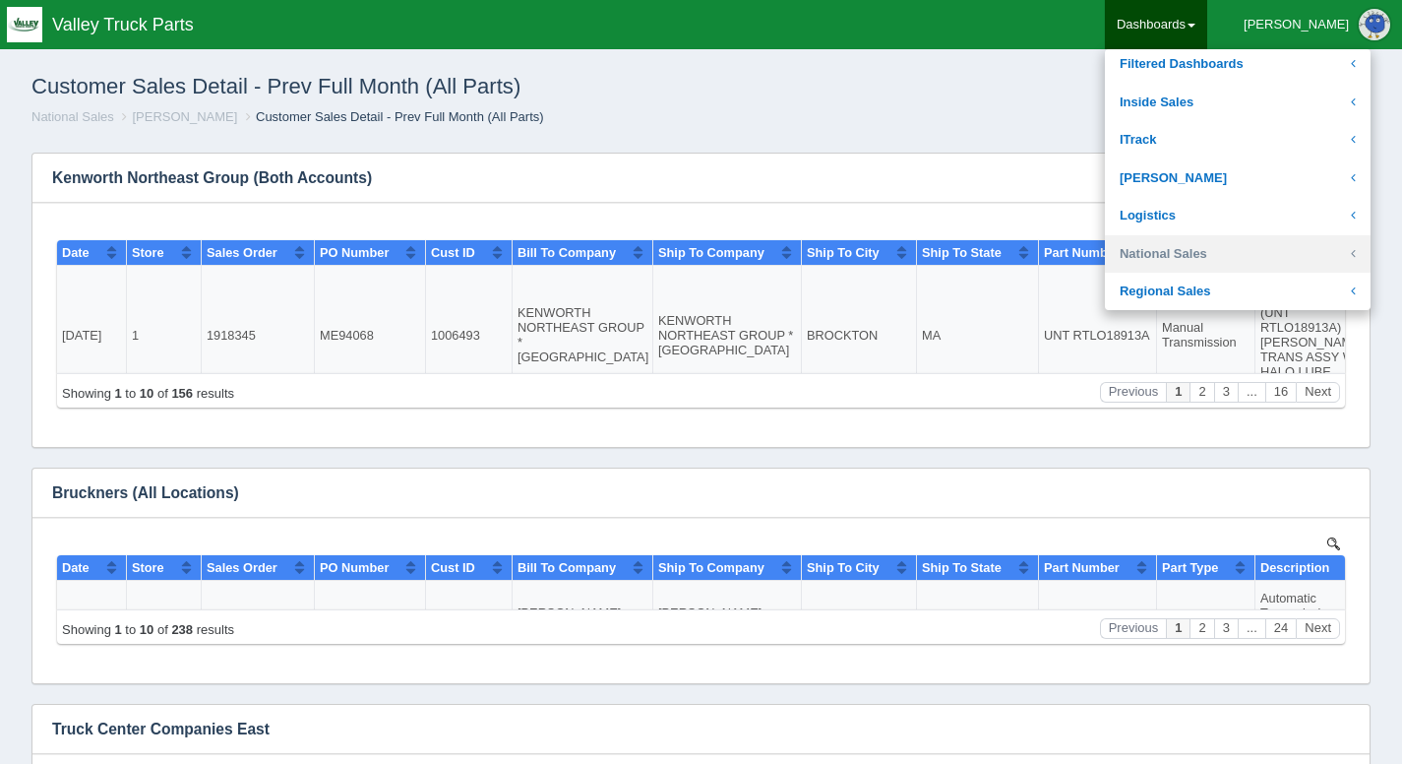
click at [1238, 258] on link "National Sales" at bounding box center [1238, 254] width 266 height 38
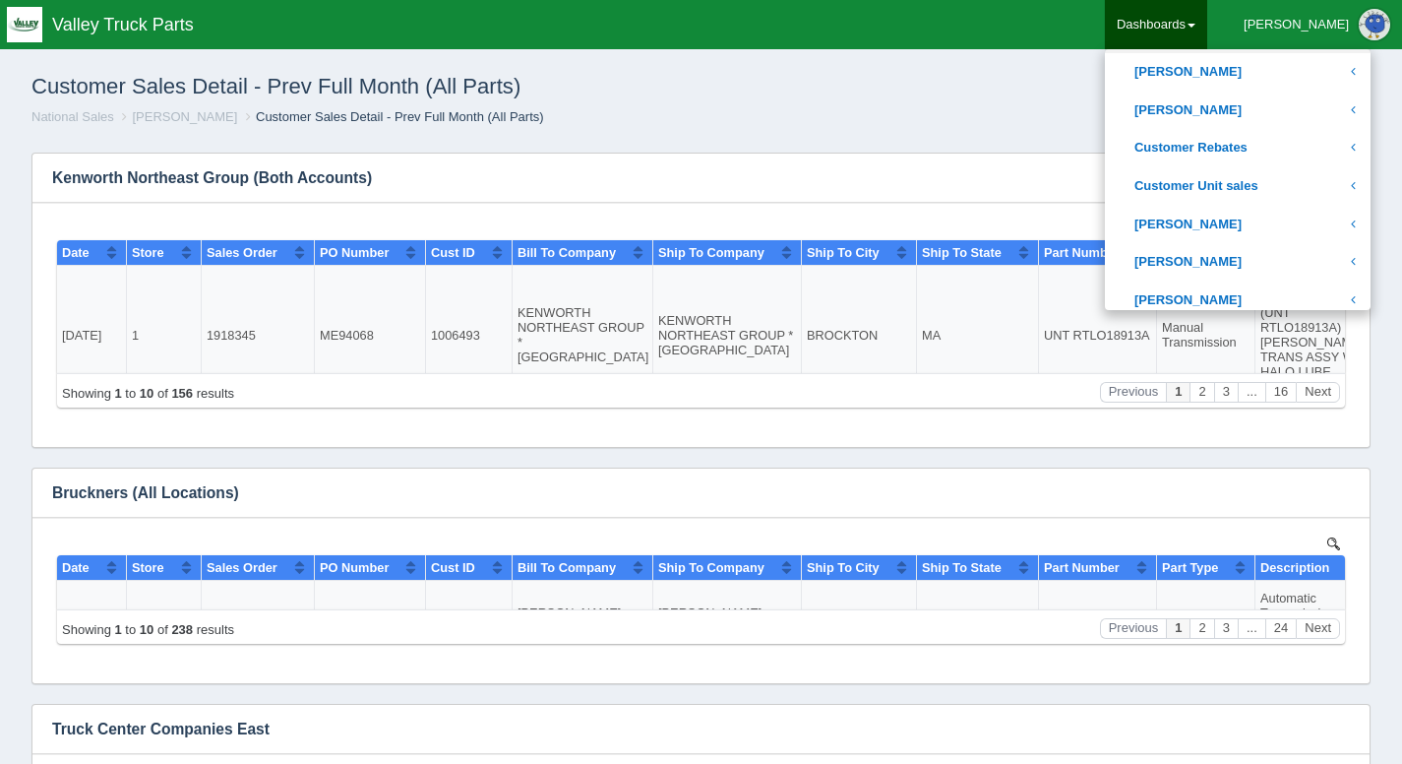
scroll to position [489, 0]
click at [1261, 269] on link "[PERSON_NAME]" at bounding box center [1238, 262] width 266 height 38
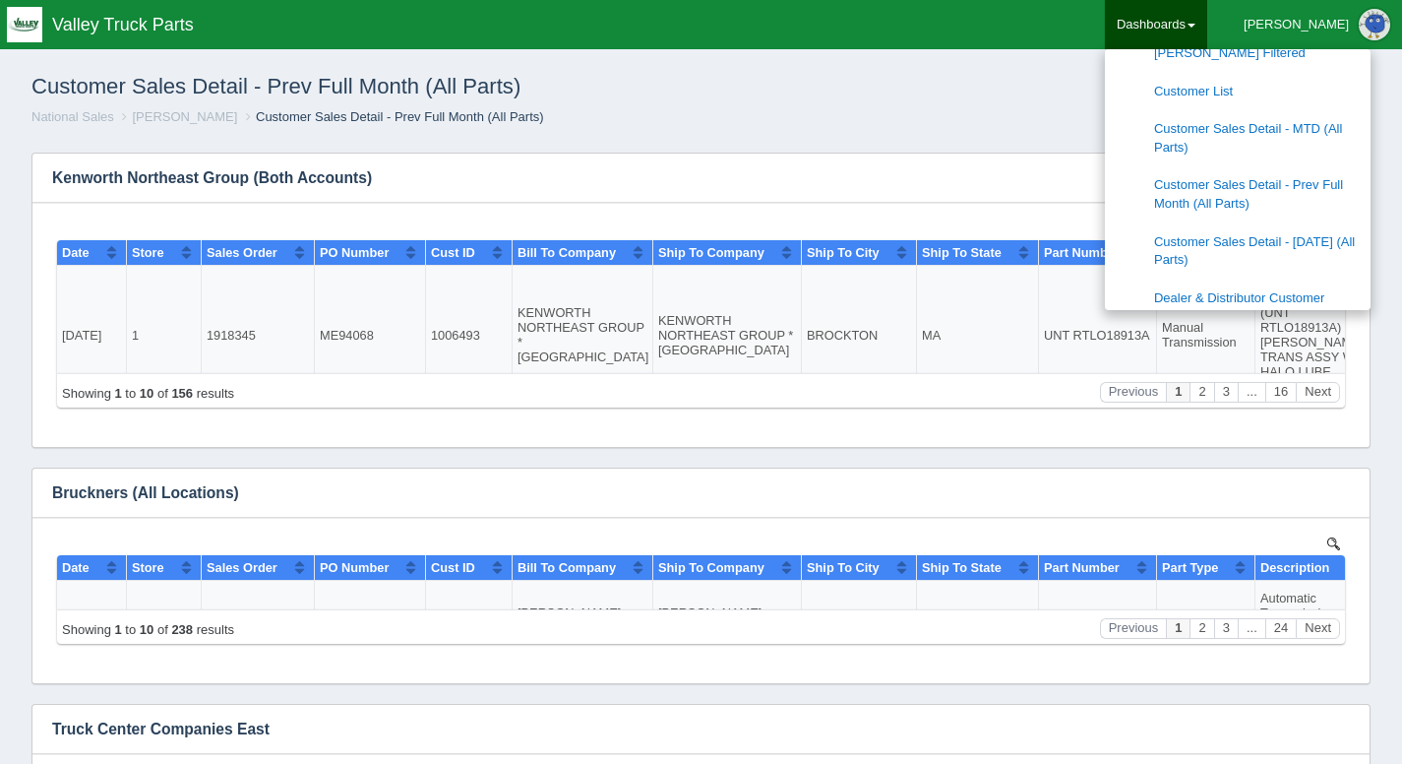
scroll to position [962, 0]
click at [1336, 241] on link "Customer Sales Detail - [DATE] (All Parts)" at bounding box center [1238, 249] width 266 height 56
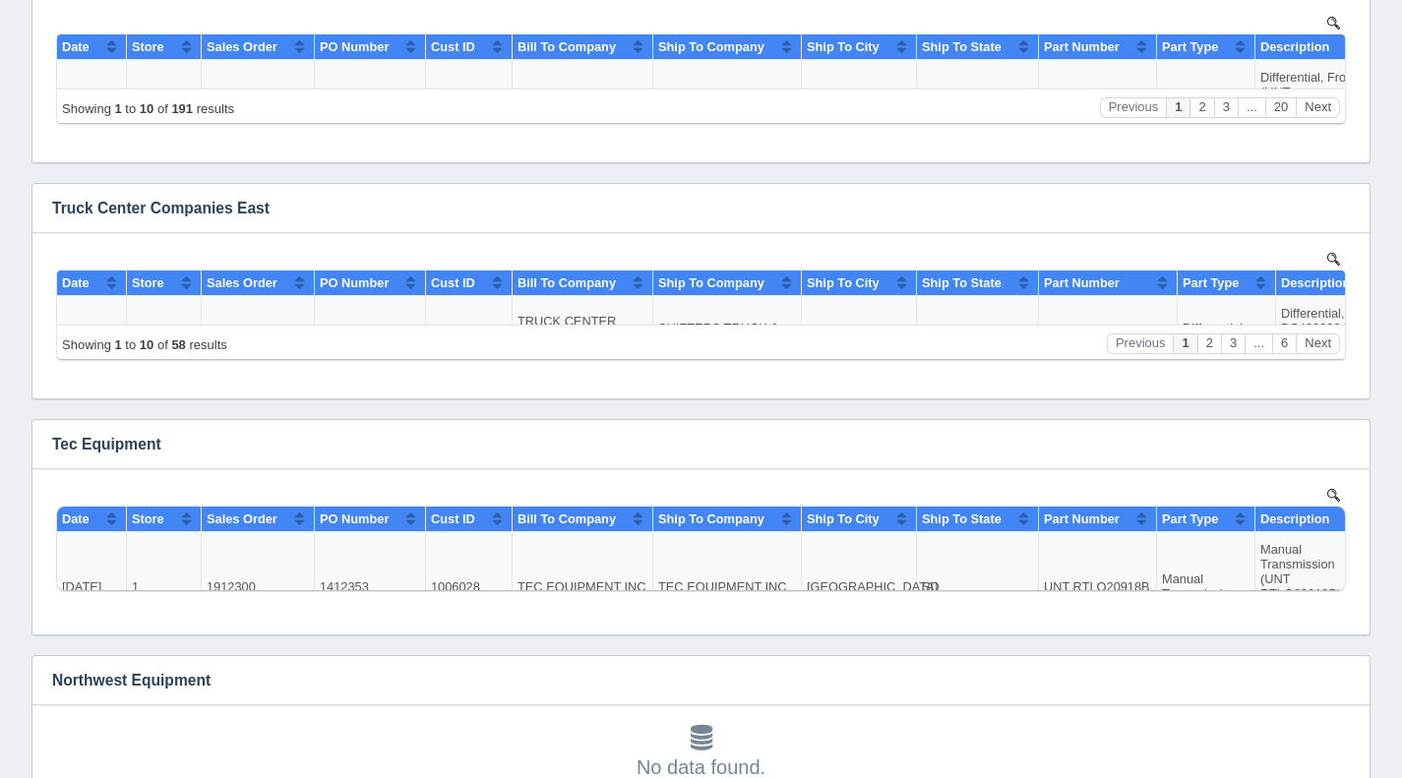
scroll to position [606, 0]
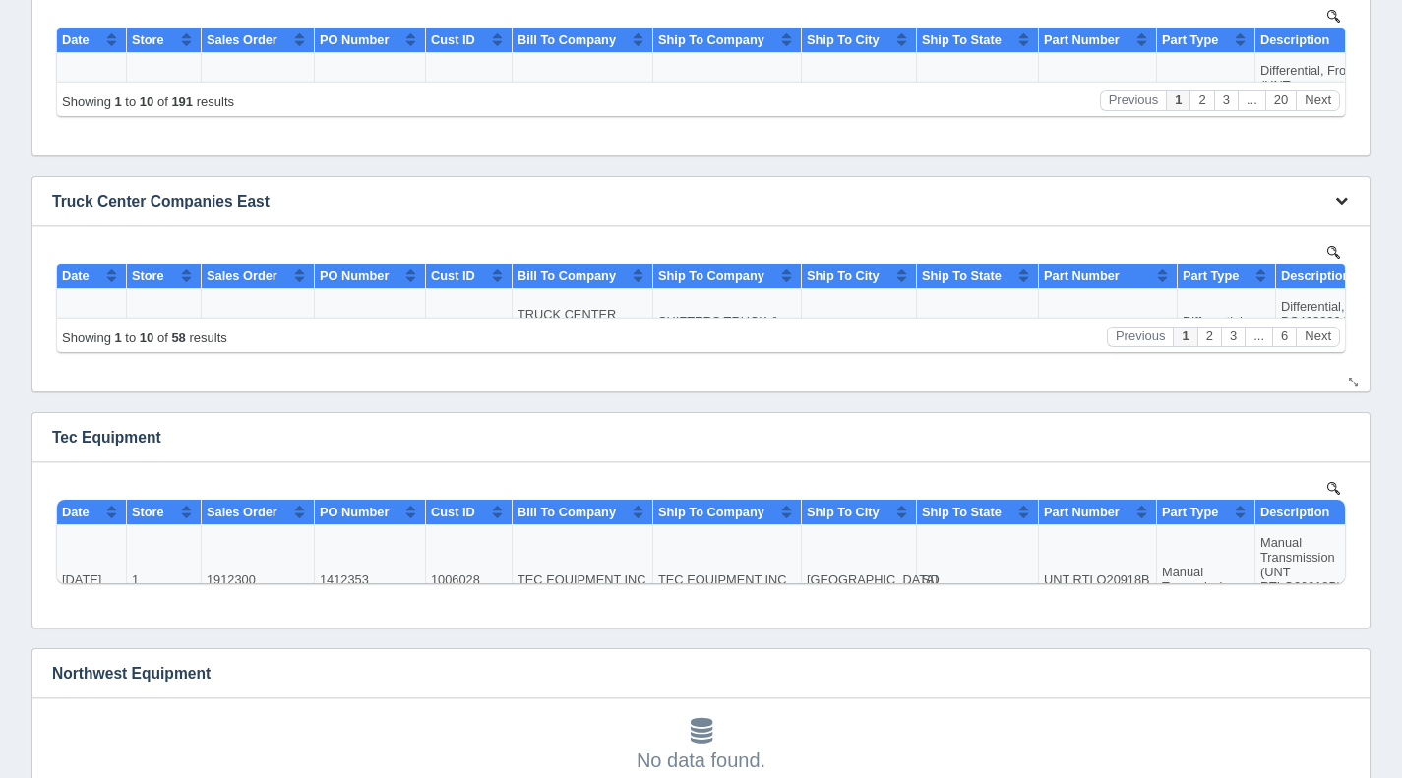
click at [1343, 198] on icon "button" at bounding box center [1341, 200] width 13 height 13
click at [1279, 223] on link "Download CSV" at bounding box center [1275, 230] width 157 height 29
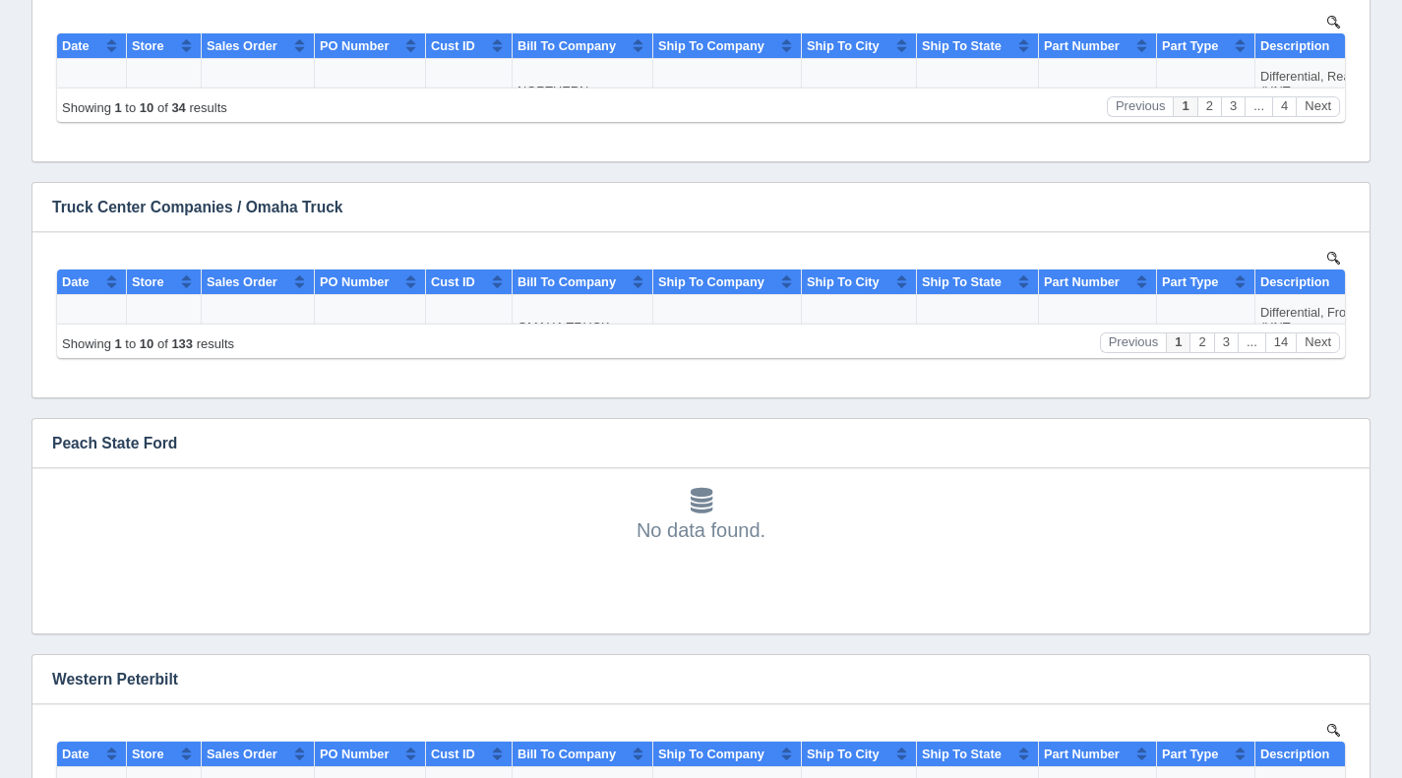
scroll to position [4792, 0]
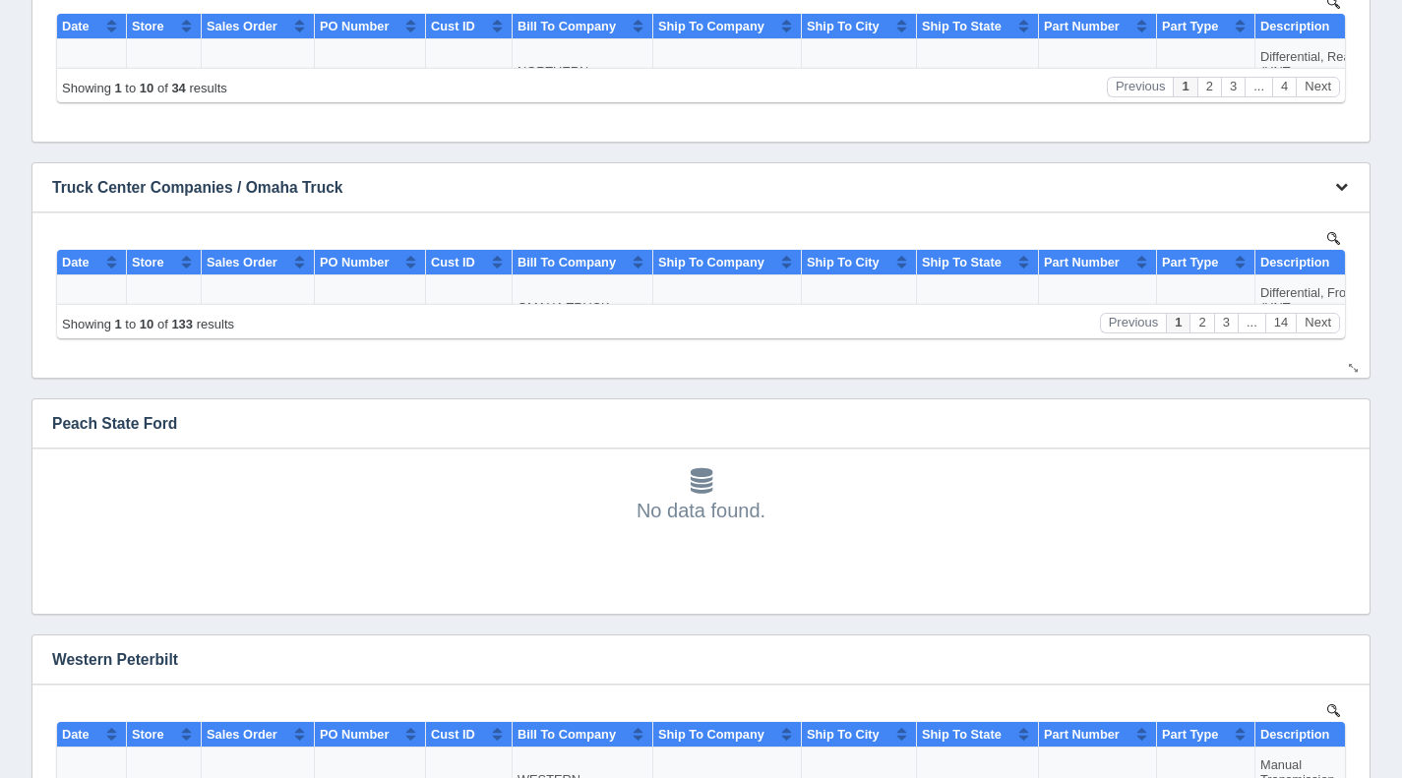
click at [1345, 190] on icon "button" at bounding box center [1341, 186] width 13 height 13
click at [1283, 208] on link "Download CSV" at bounding box center [1275, 217] width 157 height 29
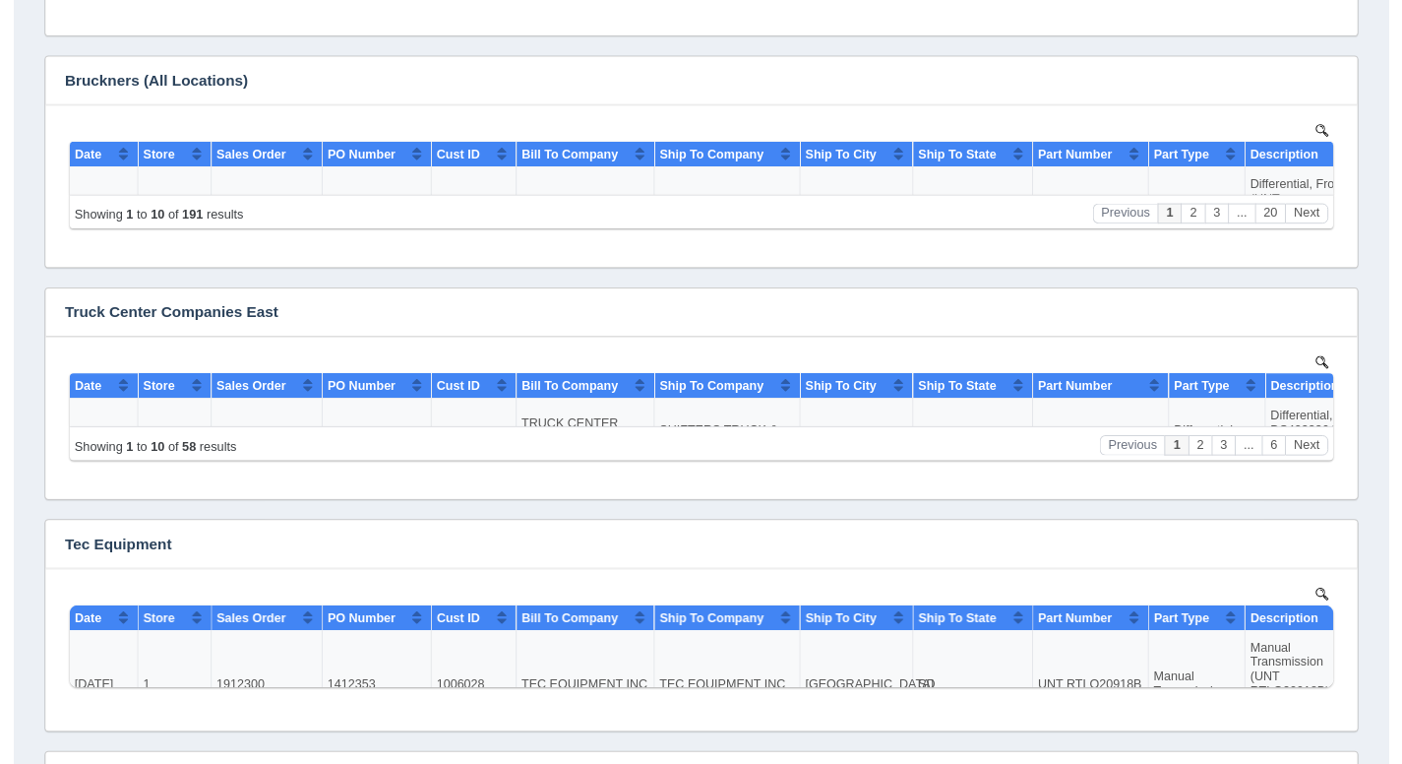
scroll to position [0, 0]
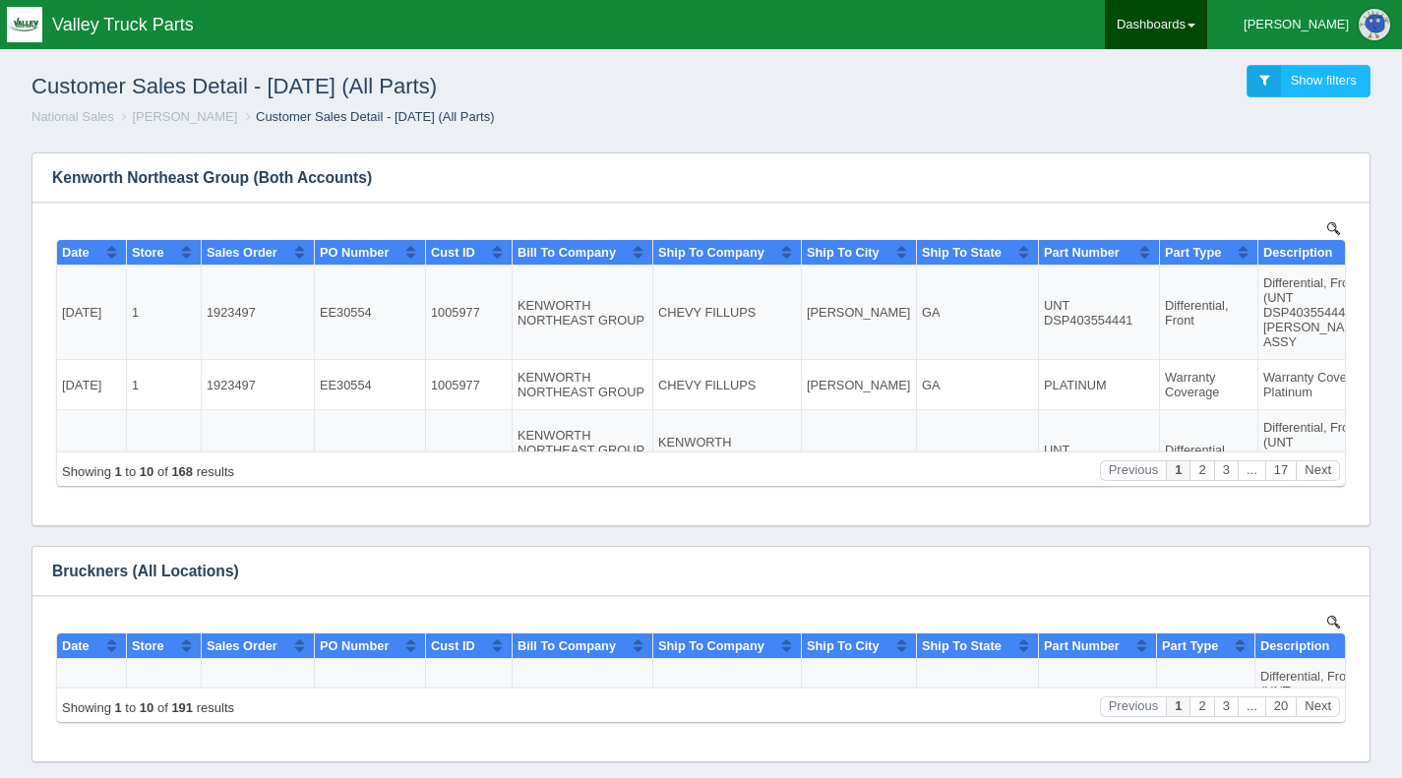
click at [1207, 16] on link "Dashboards" at bounding box center [1156, 24] width 102 height 49
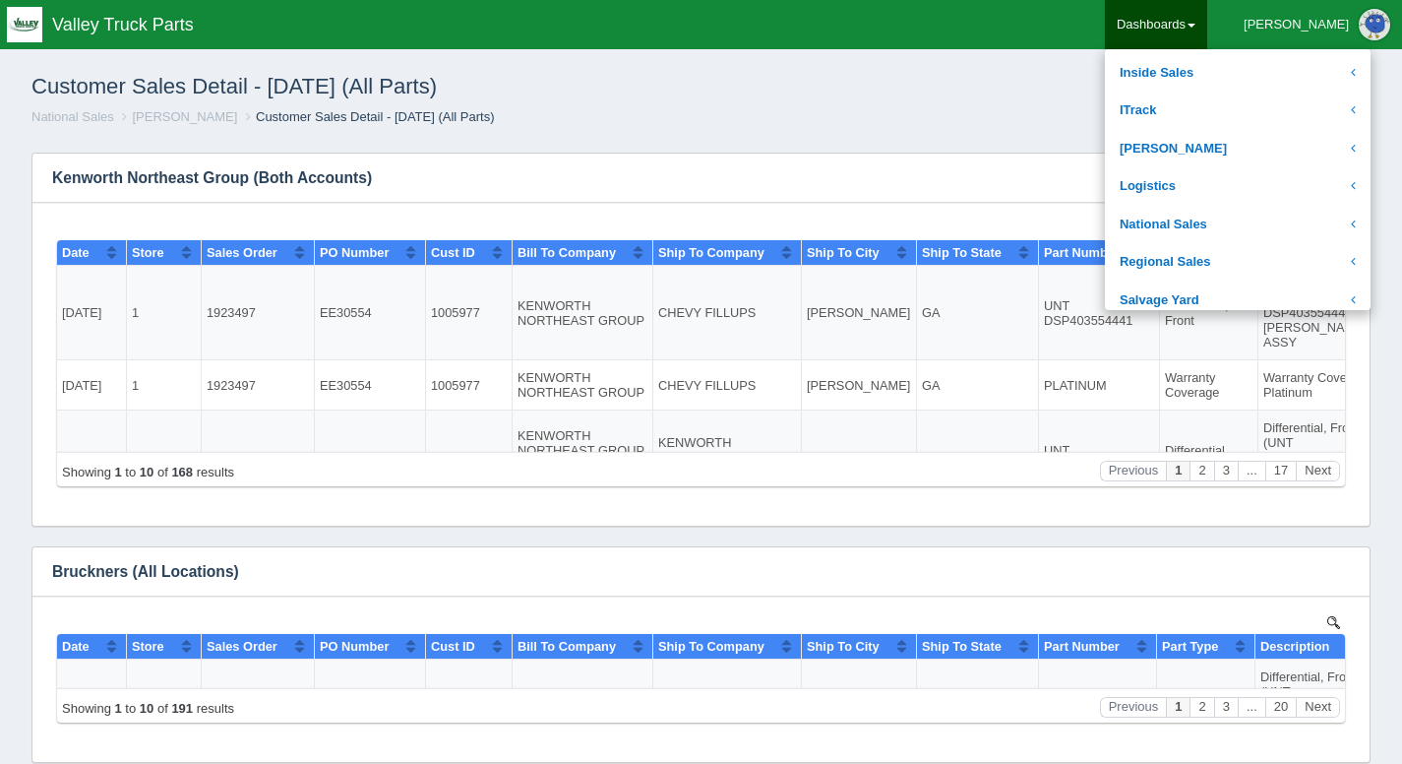
scroll to position [347, 0]
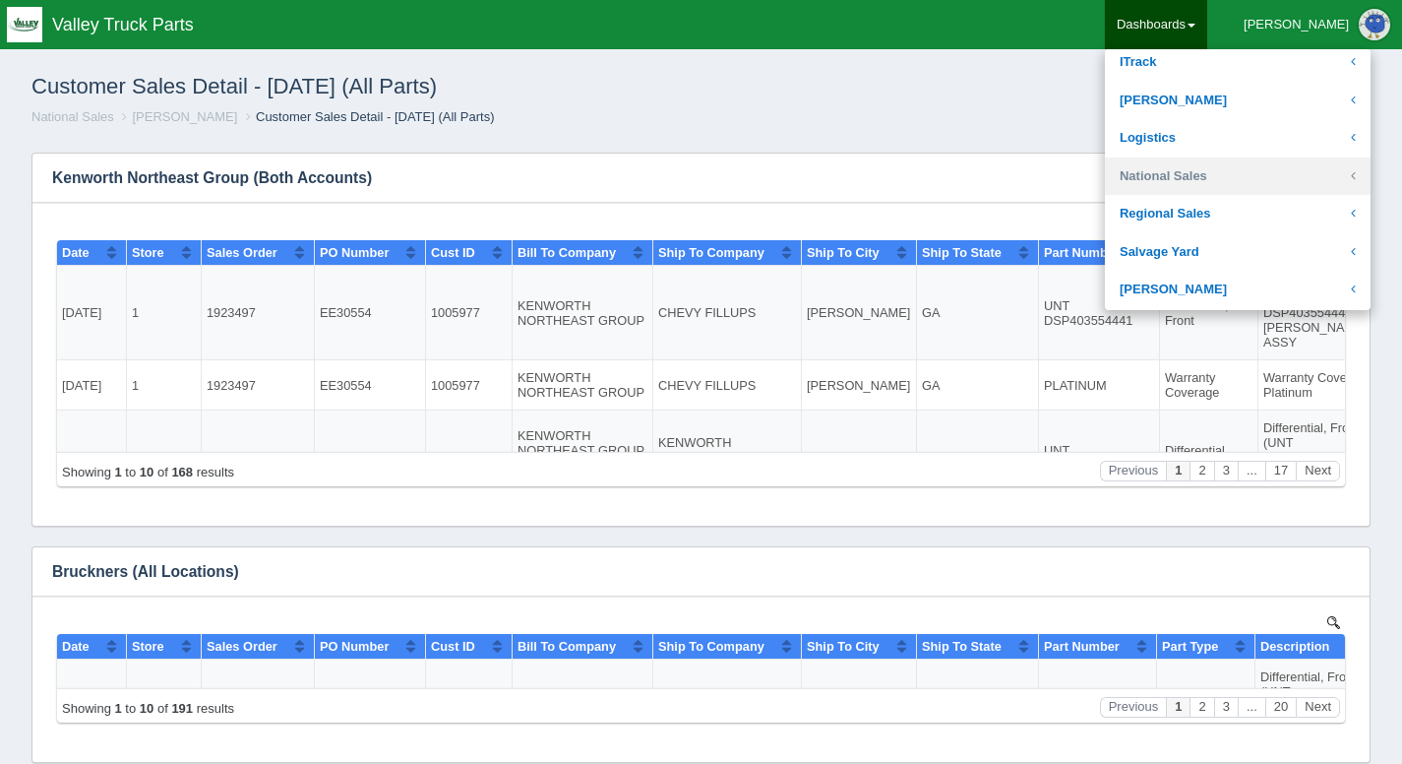
click at [1230, 178] on link "National Sales" at bounding box center [1238, 176] width 266 height 38
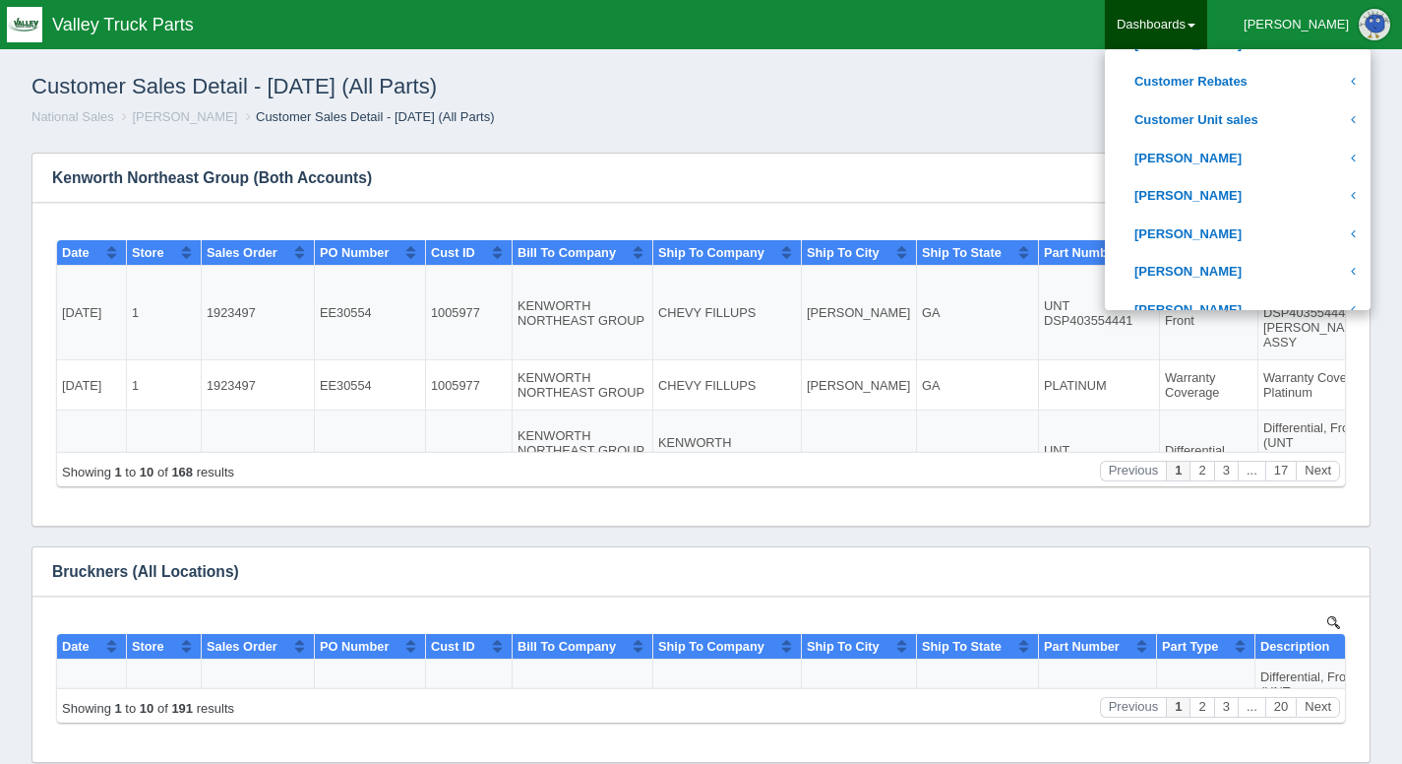
scroll to position [556, 0]
click at [1236, 198] on link "[PERSON_NAME]" at bounding box center [1238, 195] width 266 height 38
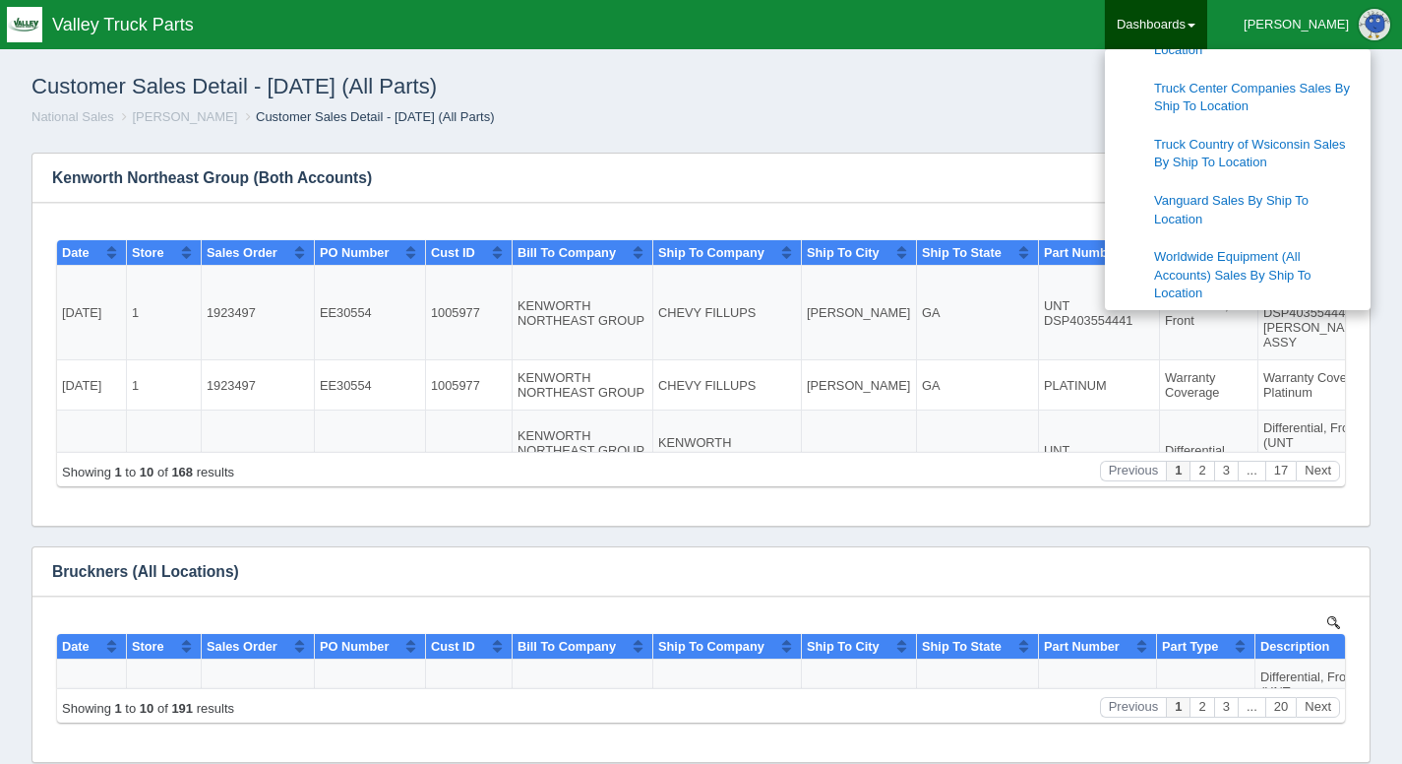
scroll to position [2052, 0]
click at [1207, 29] on link "Dashboards" at bounding box center [1156, 24] width 102 height 49
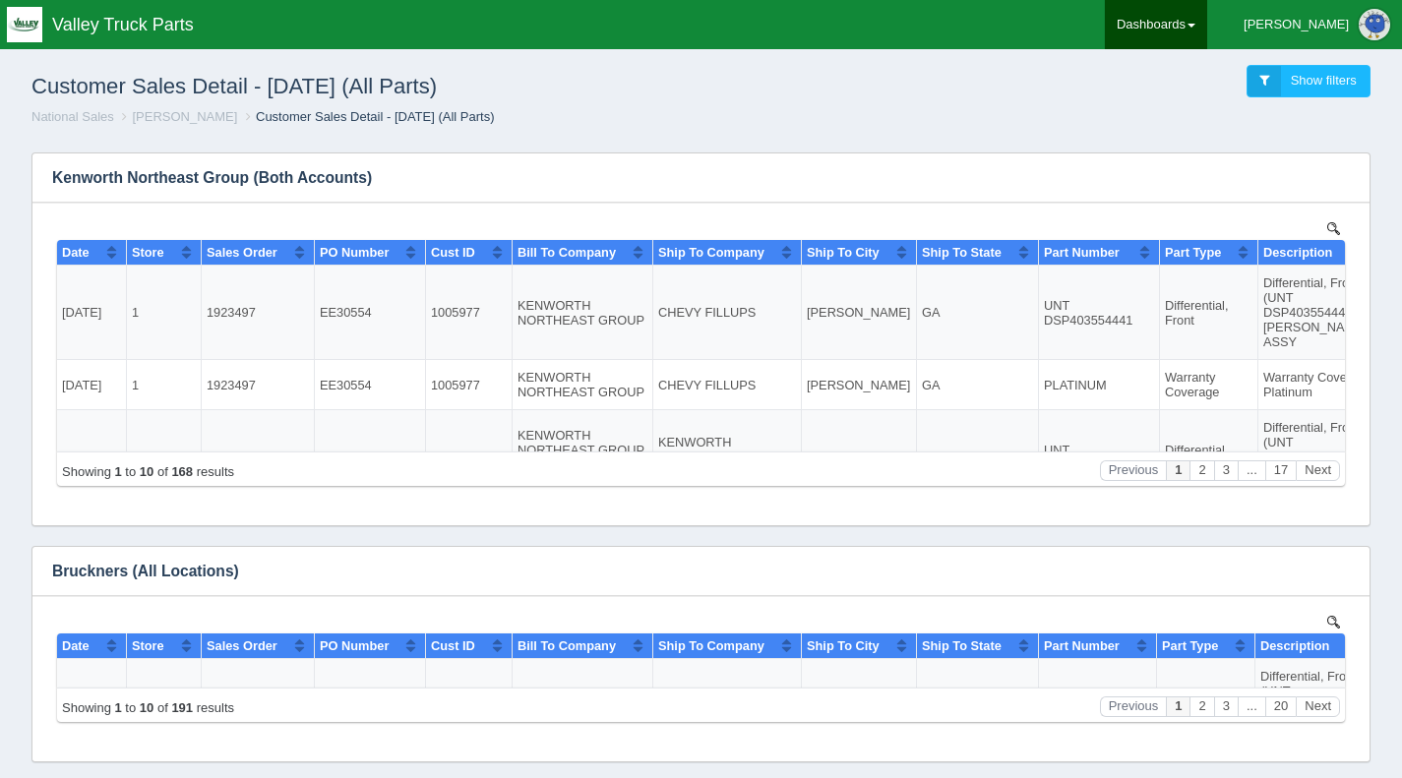
click at [1207, 18] on link "Dashboards" at bounding box center [1156, 24] width 102 height 49
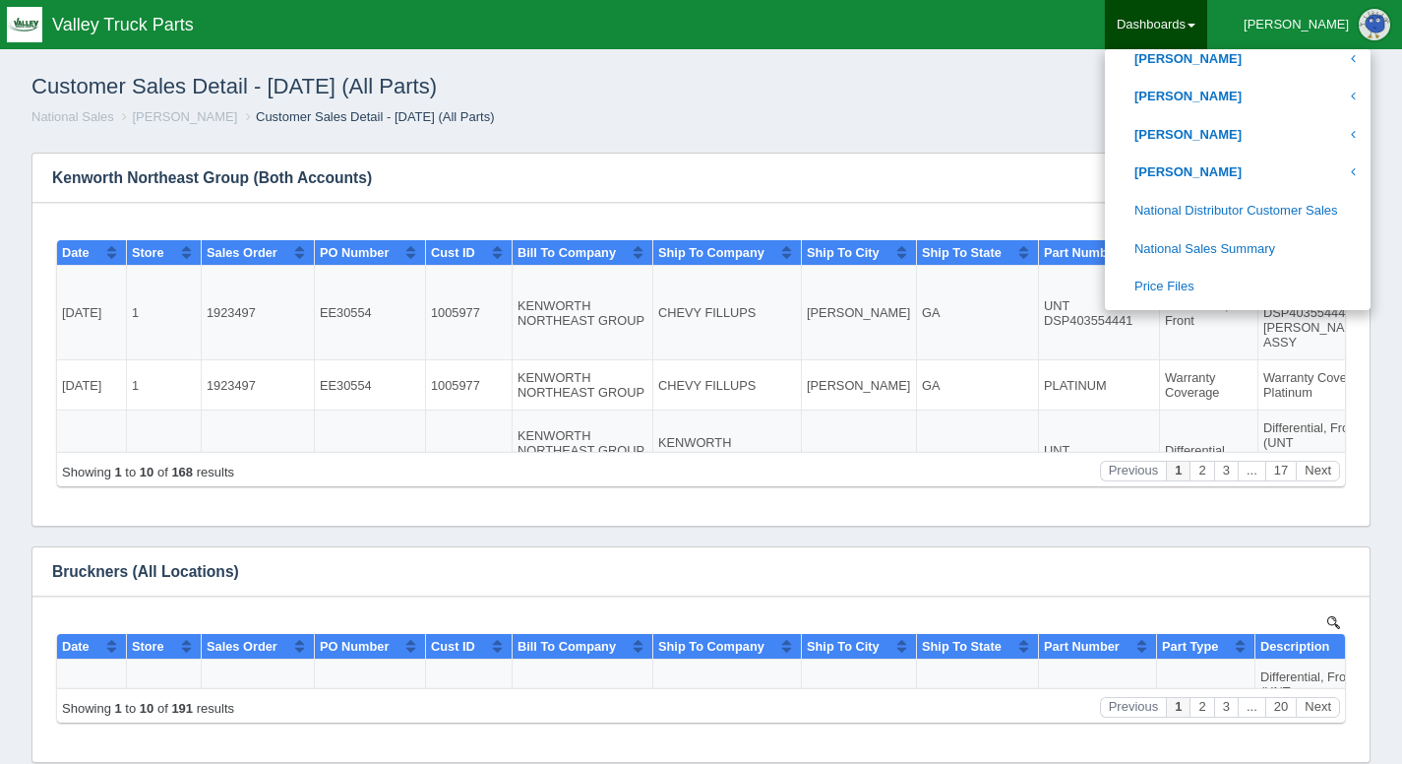
scroll to position [2590, 0]
click at [1298, 228] on link "National Sales Summary" at bounding box center [1238, 247] width 266 height 38
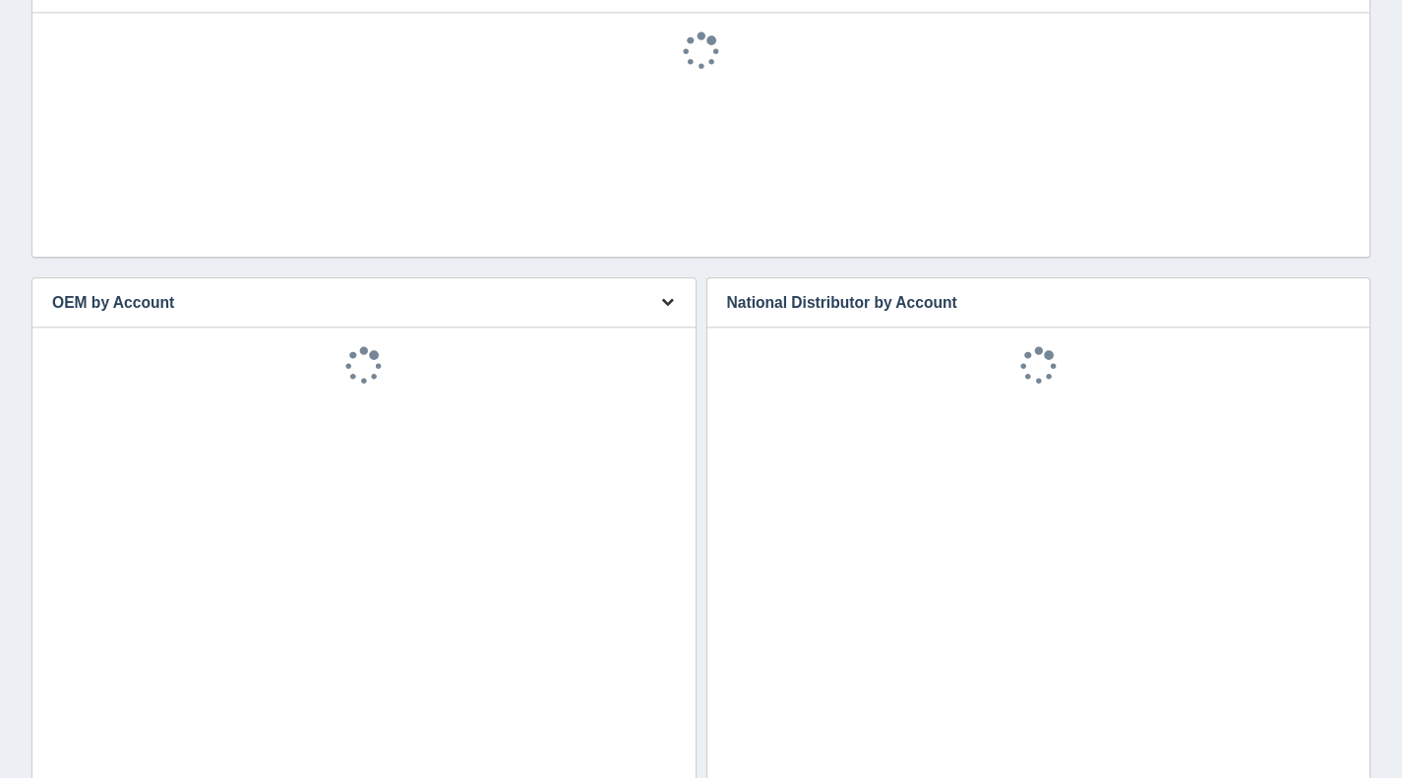
click at [664, 297] on icon "button" at bounding box center [667, 301] width 13 height 13
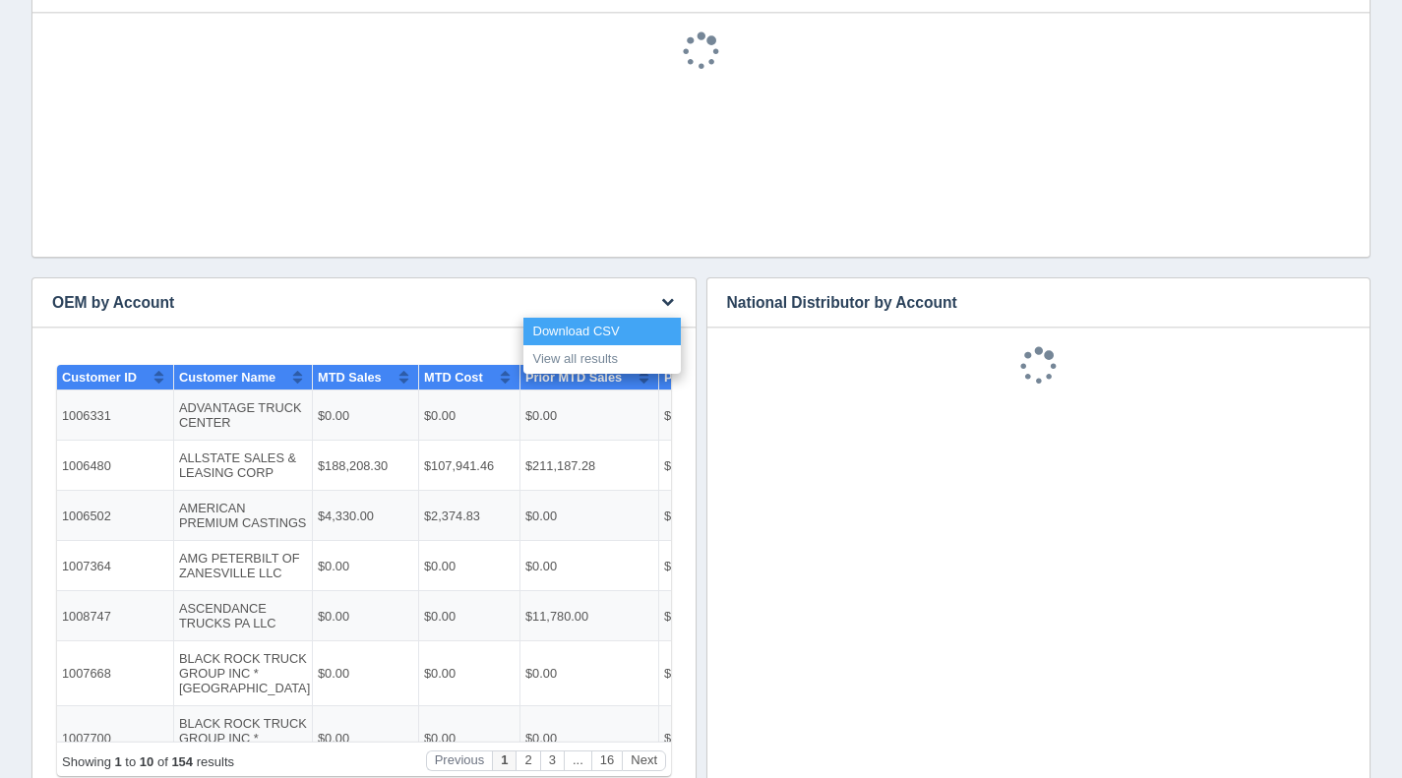
click at [588, 333] on link "Download CSV" at bounding box center [601, 332] width 157 height 29
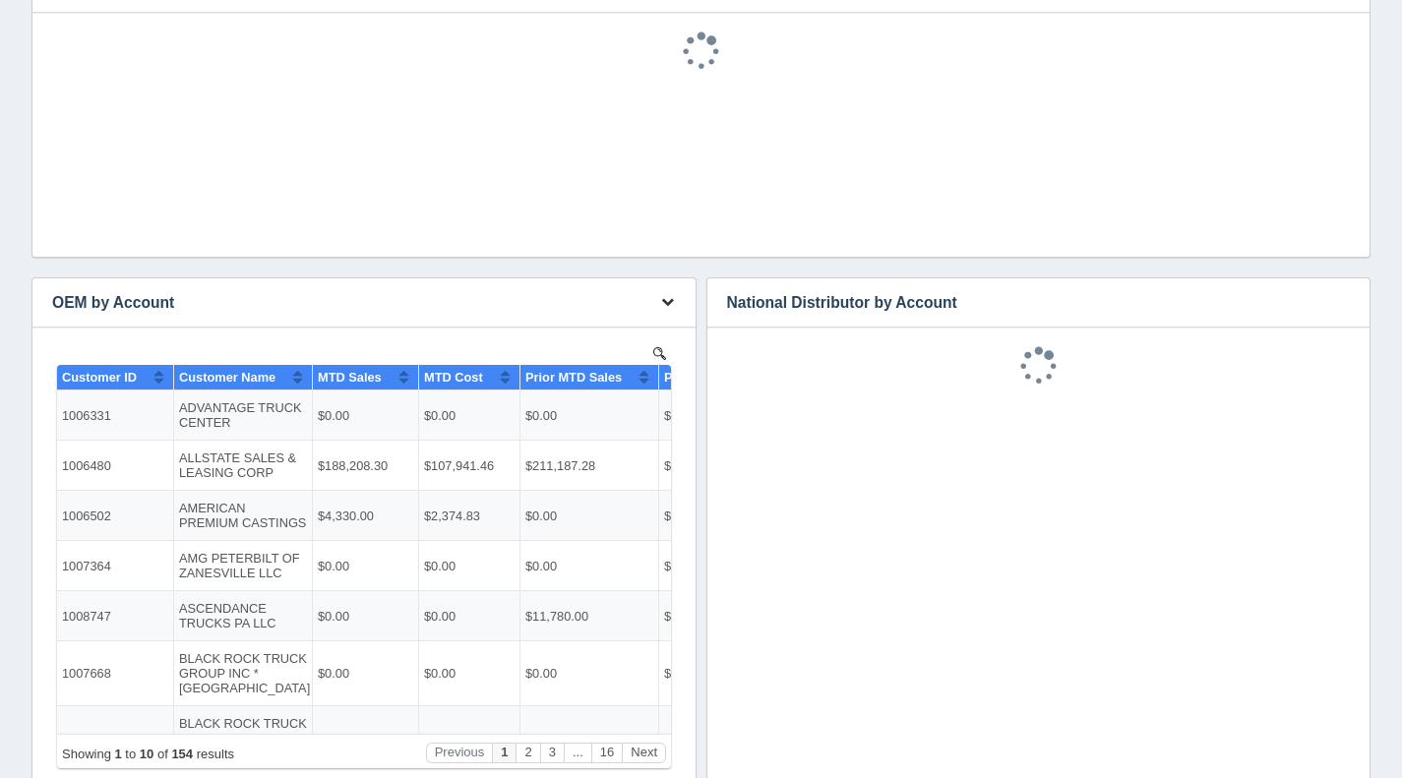
click at [662, 299] on icon "button" at bounding box center [667, 301] width 13 height 13
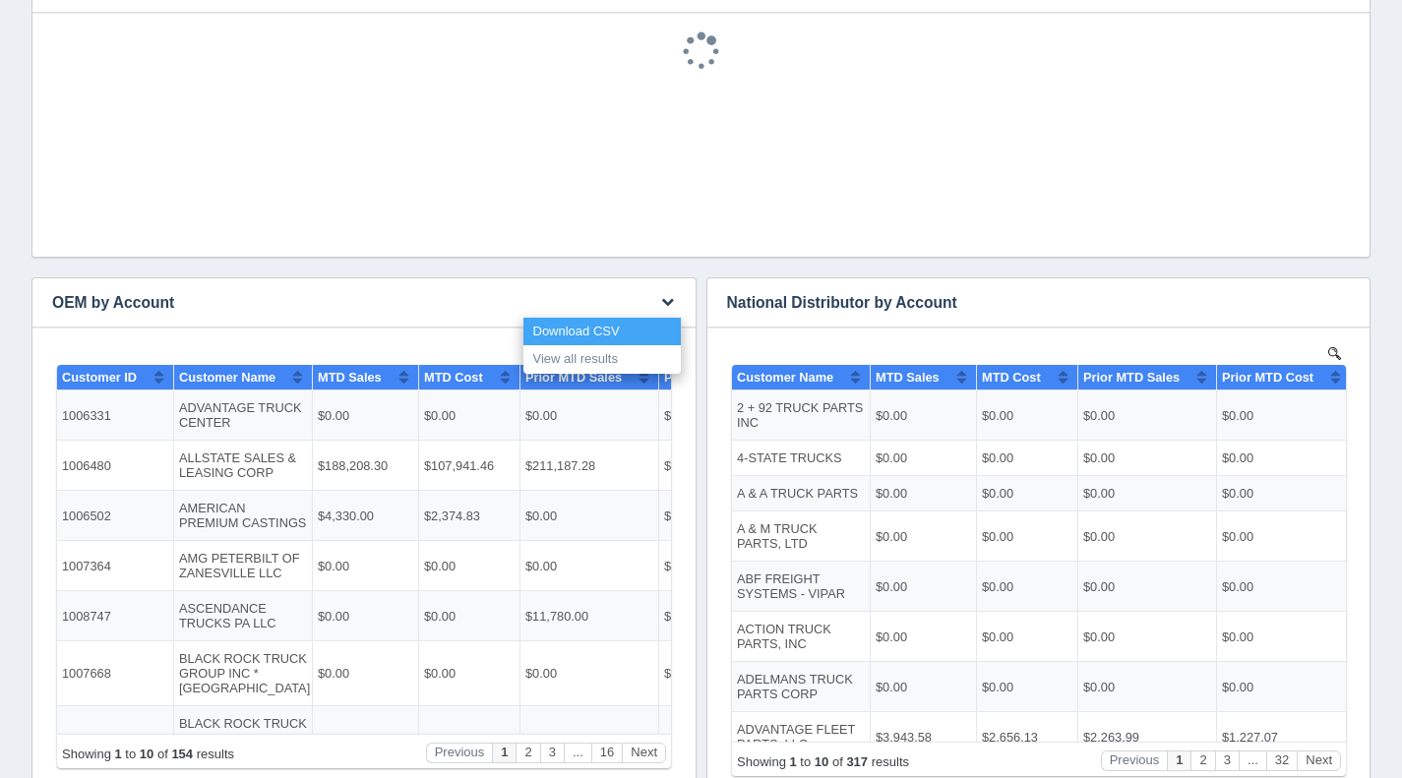
click at [610, 328] on link "Download CSV" at bounding box center [601, 332] width 157 height 29
